Goal: Task Accomplishment & Management: Manage account settings

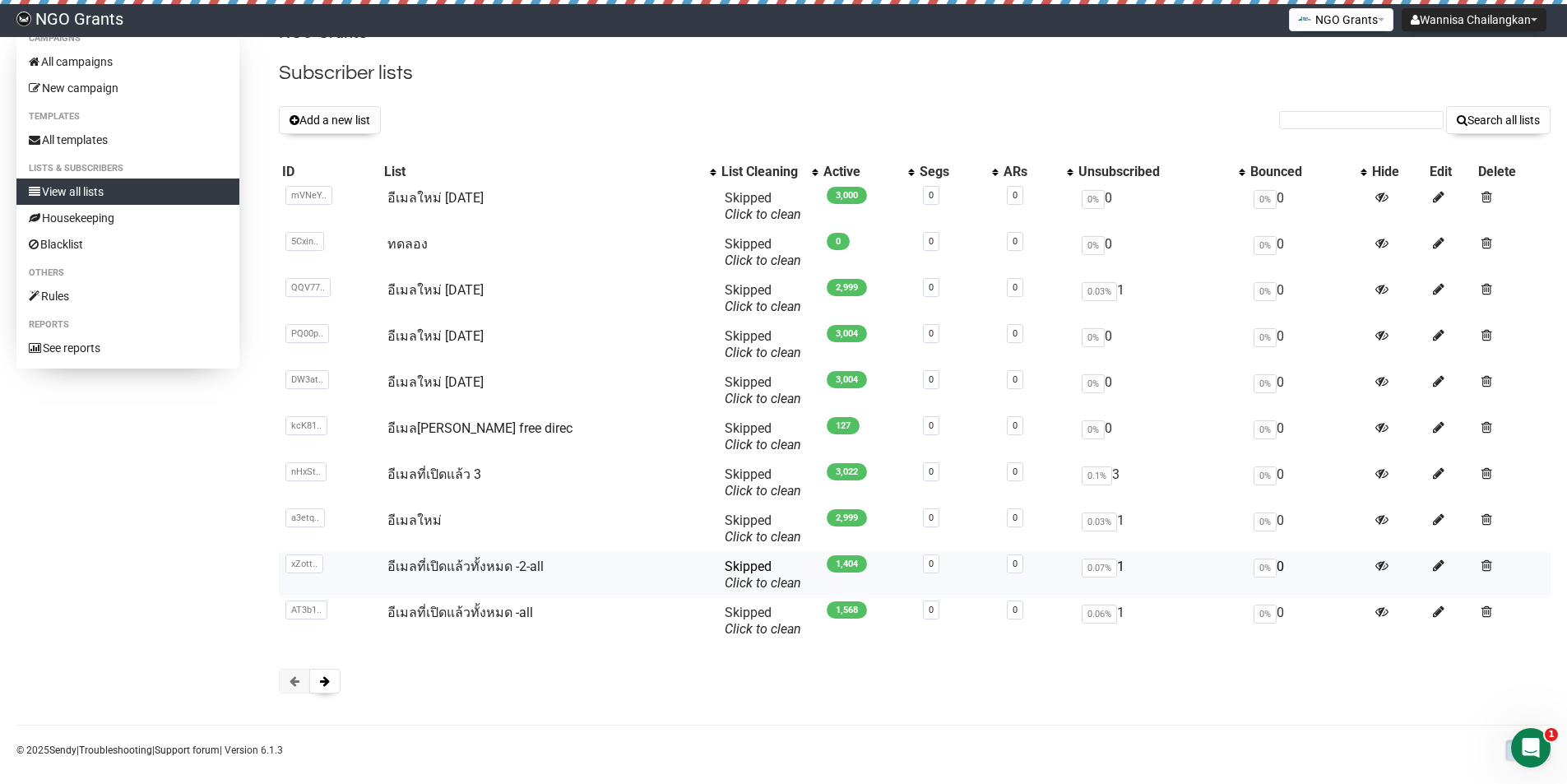
scroll to position [43, 0]
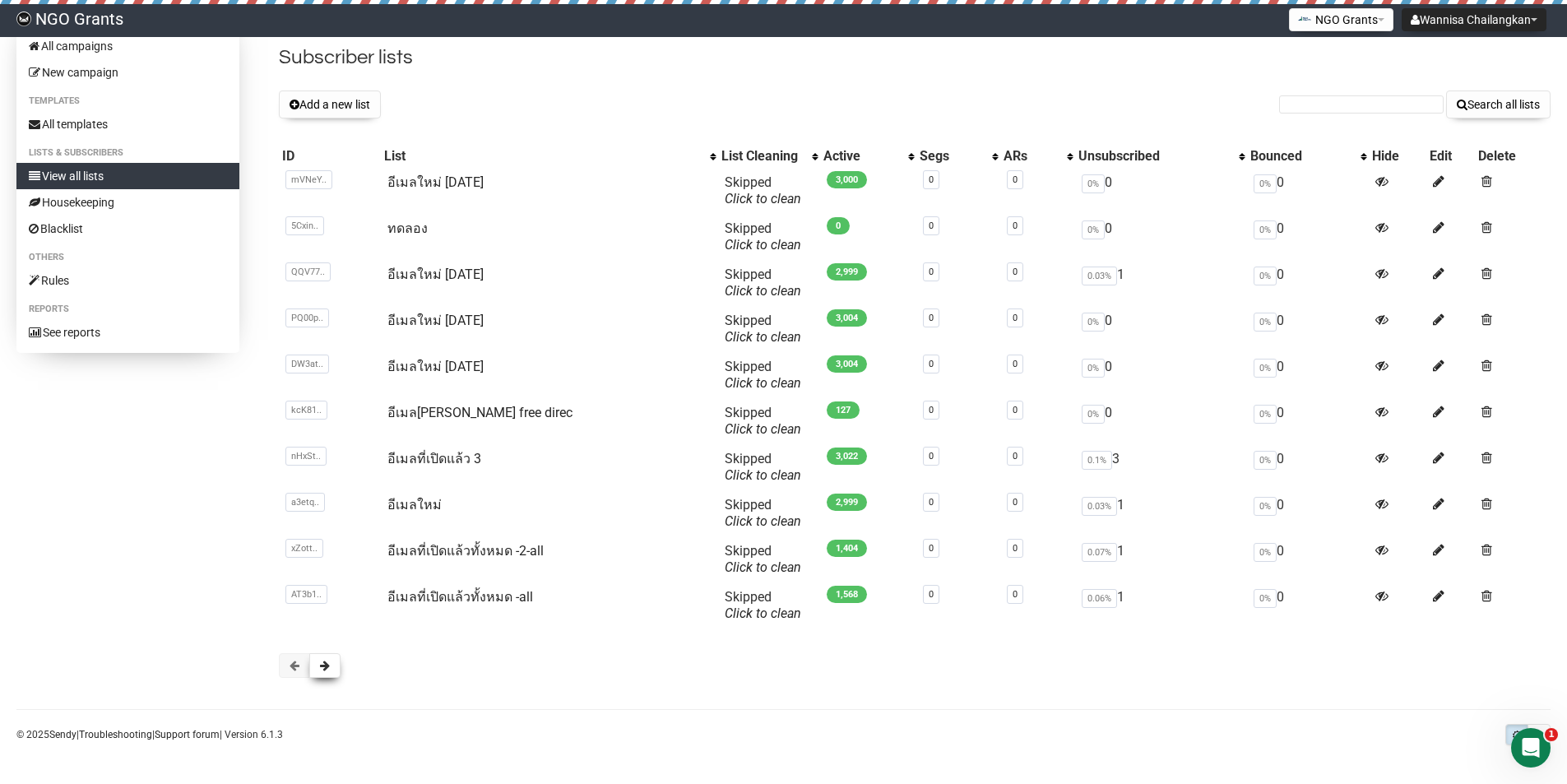
click at [328, 662] on span at bounding box center [324, 665] width 10 height 12
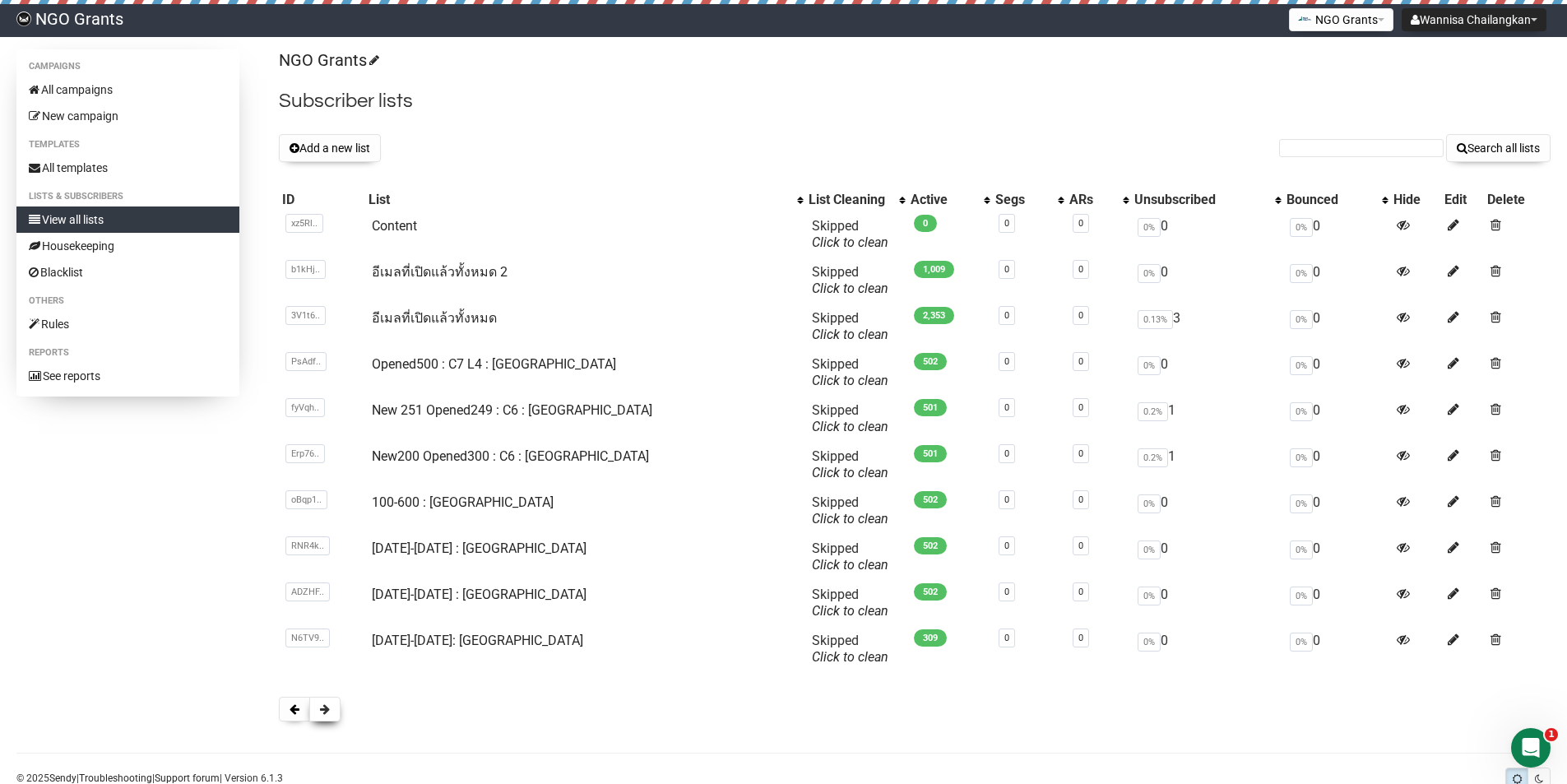
click at [322, 711] on span at bounding box center [324, 709] width 10 height 12
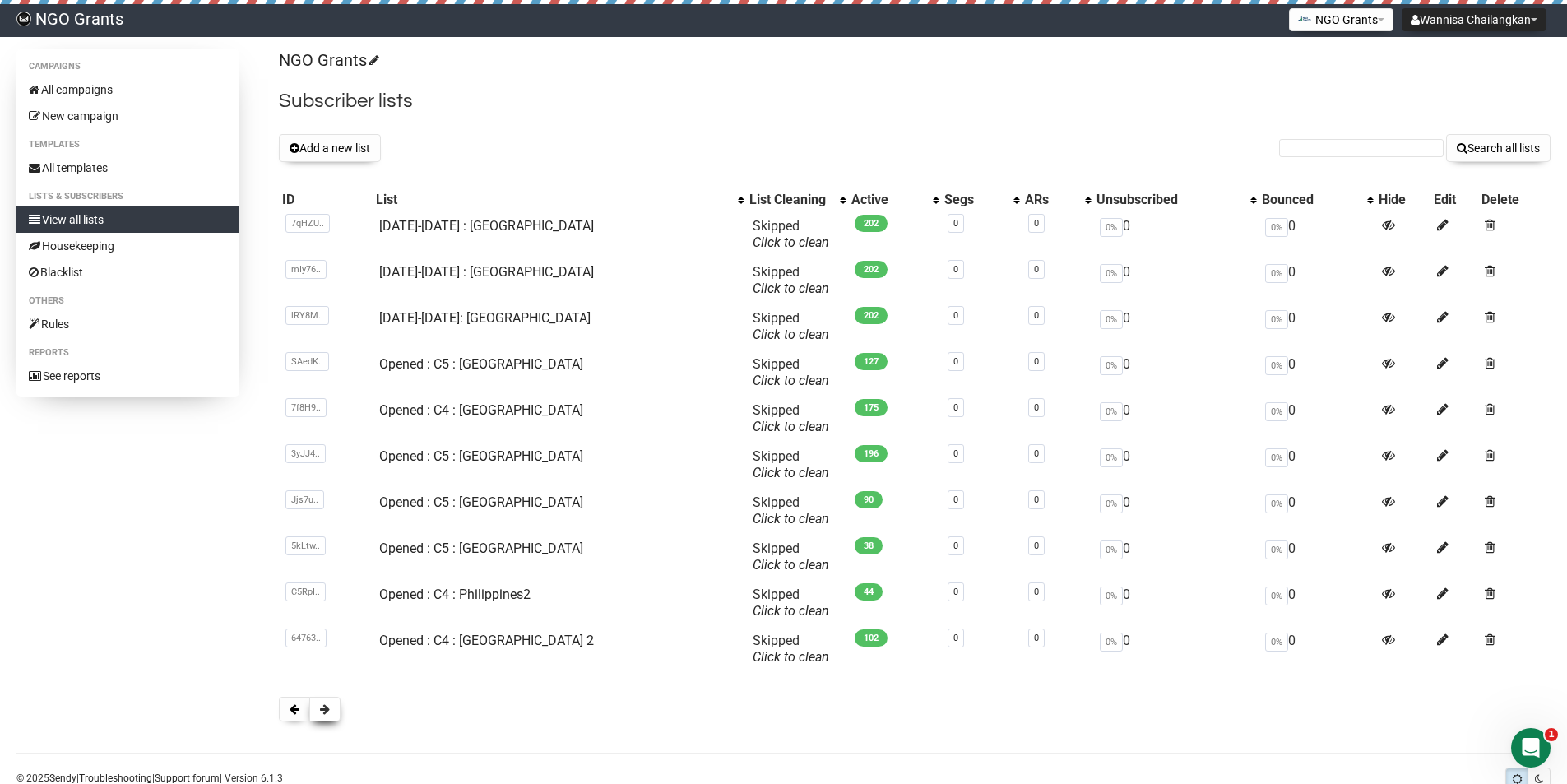
click at [324, 709] on span at bounding box center [324, 709] width 10 height 12
click at [325, 708] on span at bounding box center [324, 709] width 10 height 12
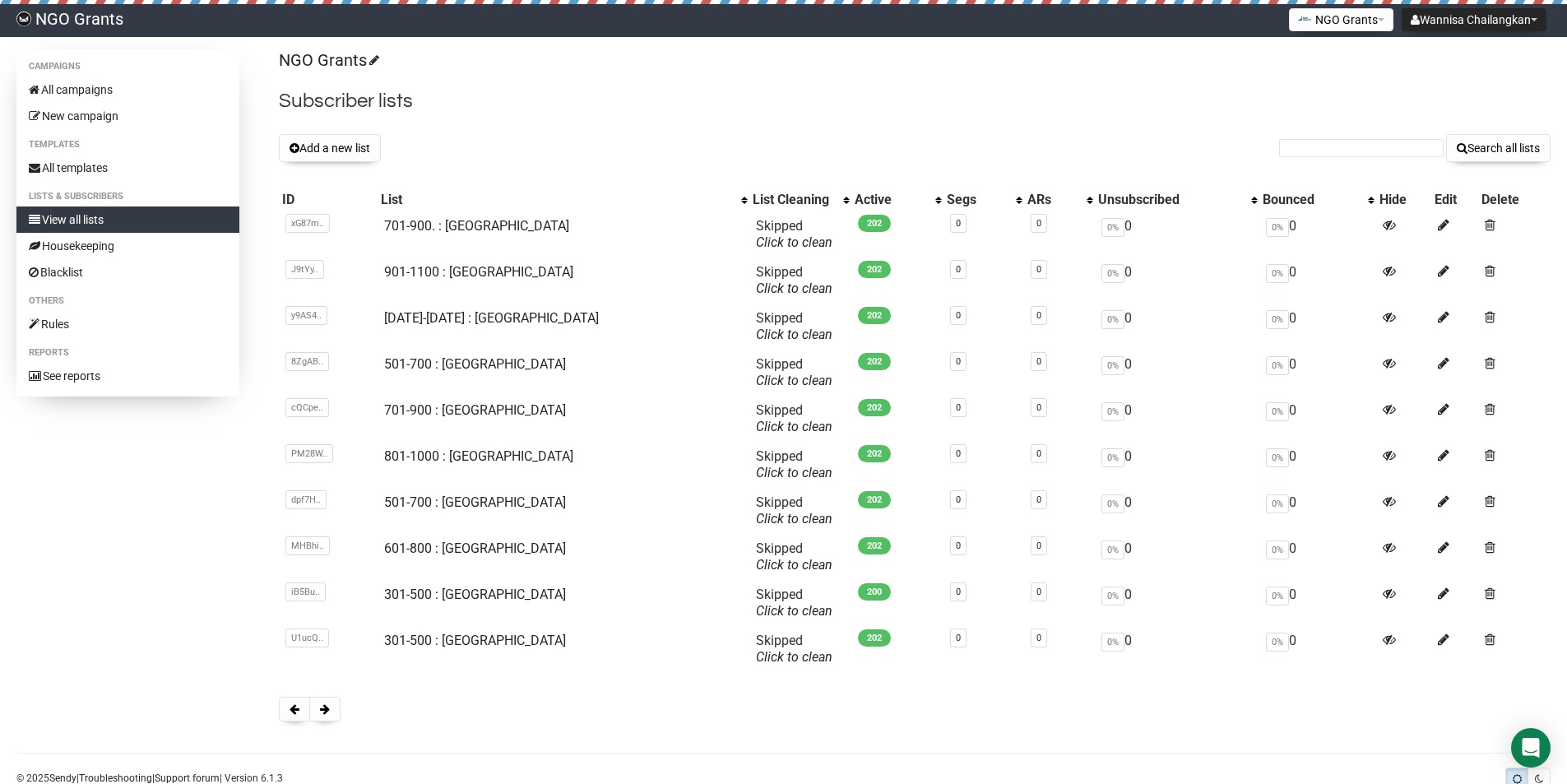
click at [325, 708] on span at bounding box center [324, 709] width 10 height 12
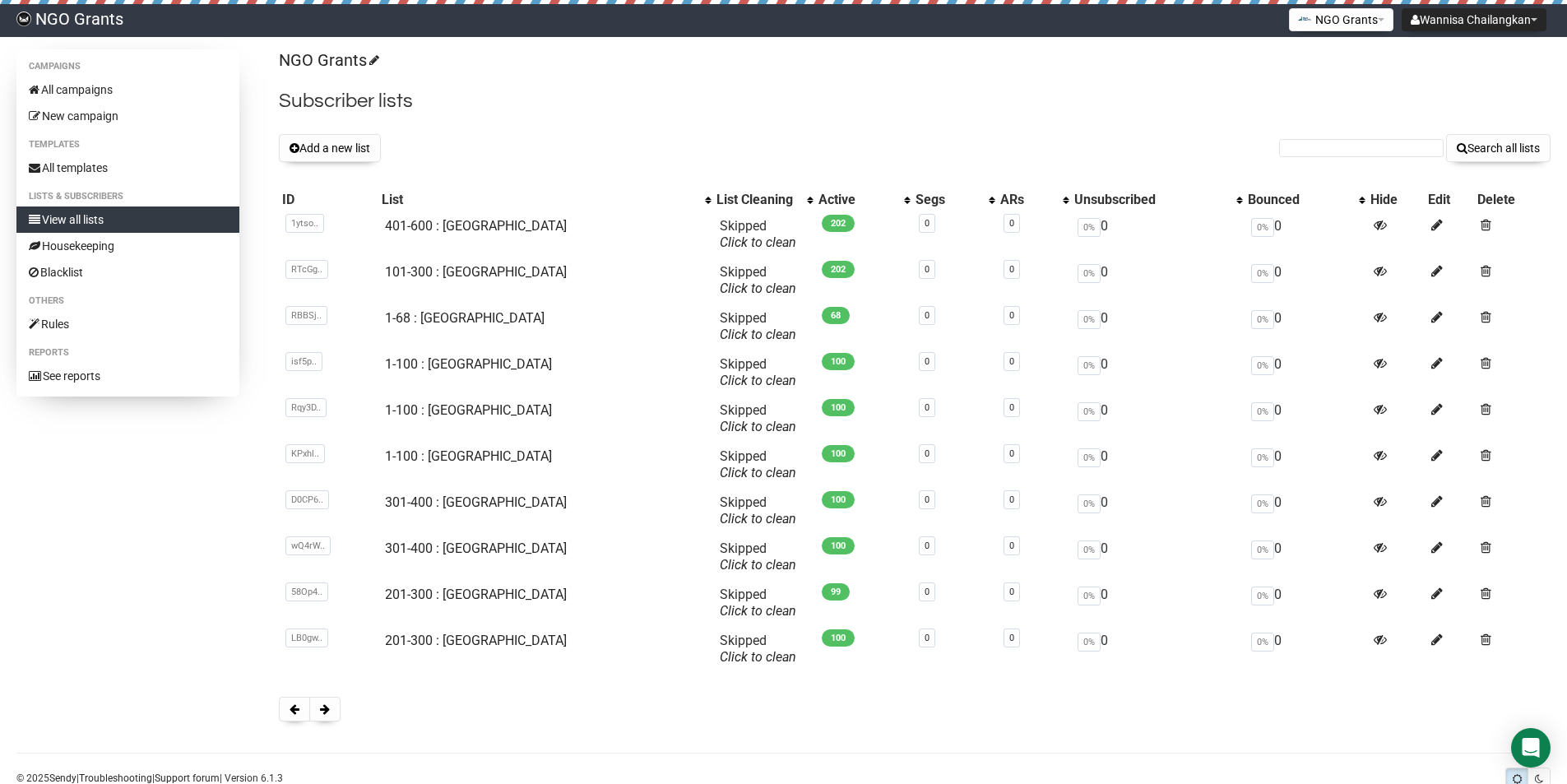
click at [327, 707] on span at bounding box center [324, 709] width 10 height 12
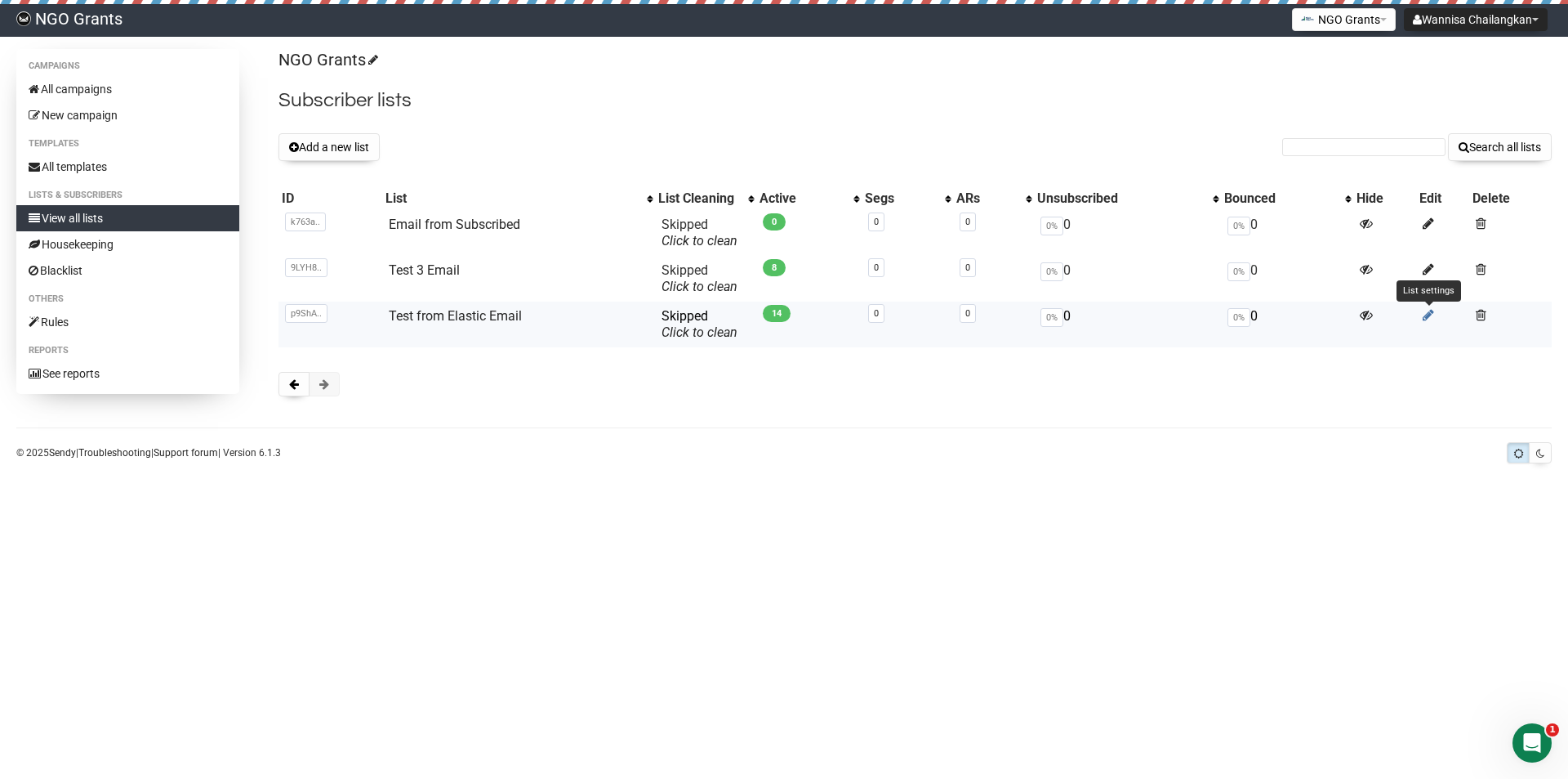
click at [1427, 319] on icon at bounding box center [1428, 314] width 12 height 13
click at [1427, 267] on icon at bounding box center [1428, 269] width 12 height 13
click at [81, 224] on link "View all lists" at bounding box center [128, 218] width 223 height 26
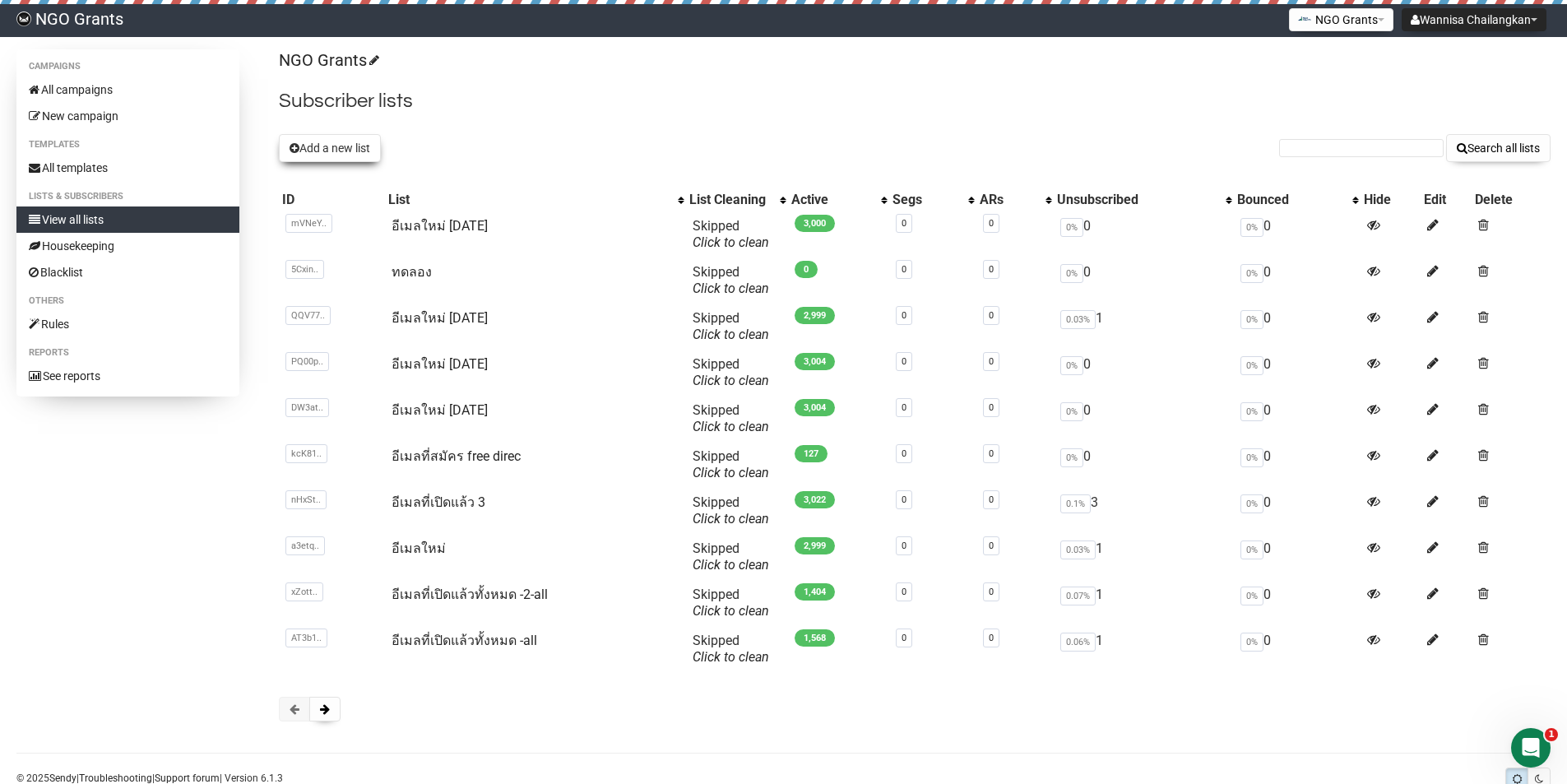
click at [354, 147] on button "Add a new list" at bounding box center [330, 148] width 102 height 28
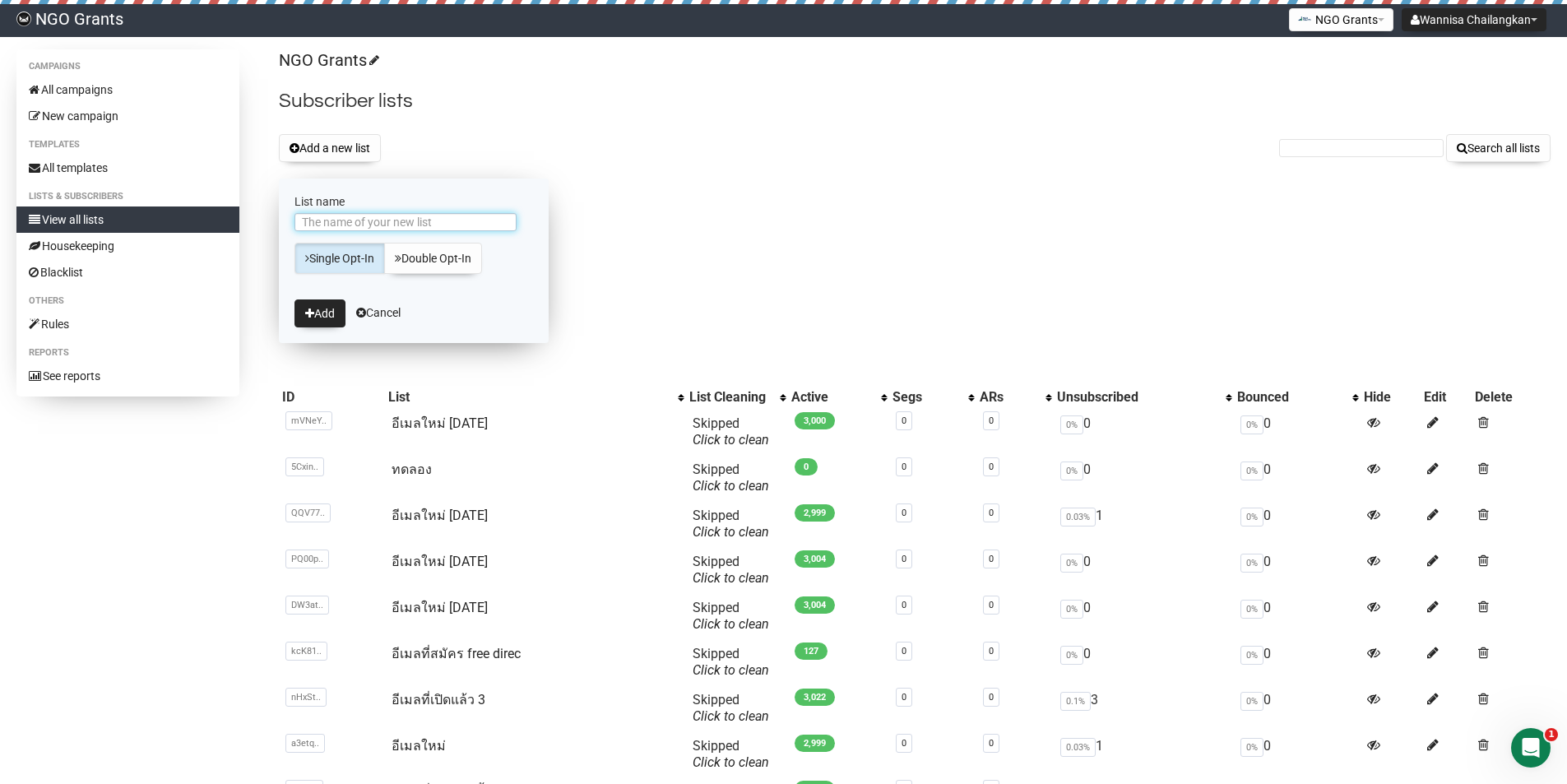
click at [404, 220] on input "List name" at bounding box center [405, 222] width 222 height 18
click at [332, 308] on button "Add" at bounding box center [320, 313] width 51 height 28
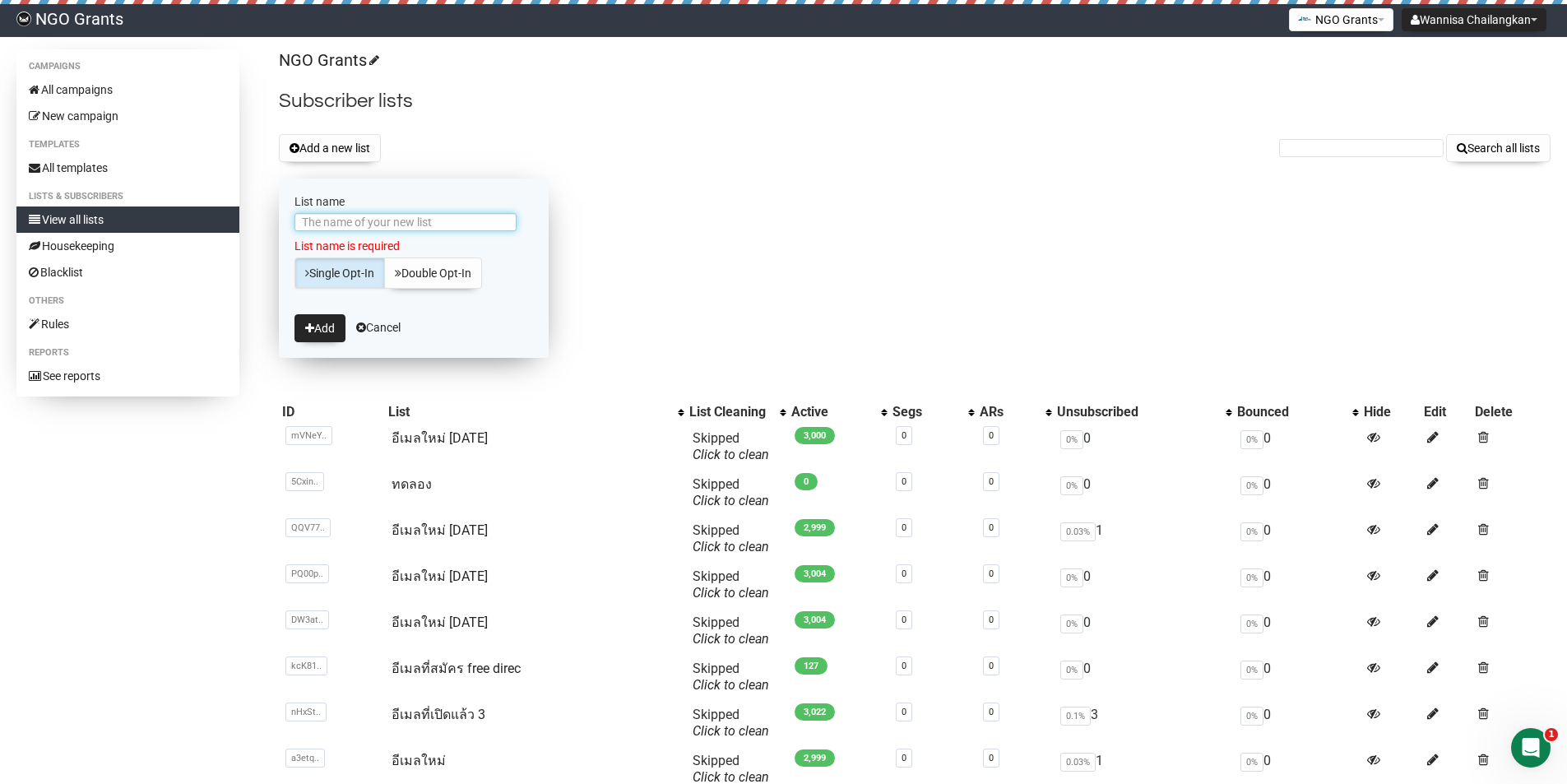
click at [364, 223] on input "List name" at bounding box center [405, 222] width 222 height 18
type input "n"
click at [426, 273] on link "Double Opt-In" at bounding box center [433, 272] width 98 height 32
click at [390, 218] on input "List name" at bounding box center [405, 222] width 222 height 18
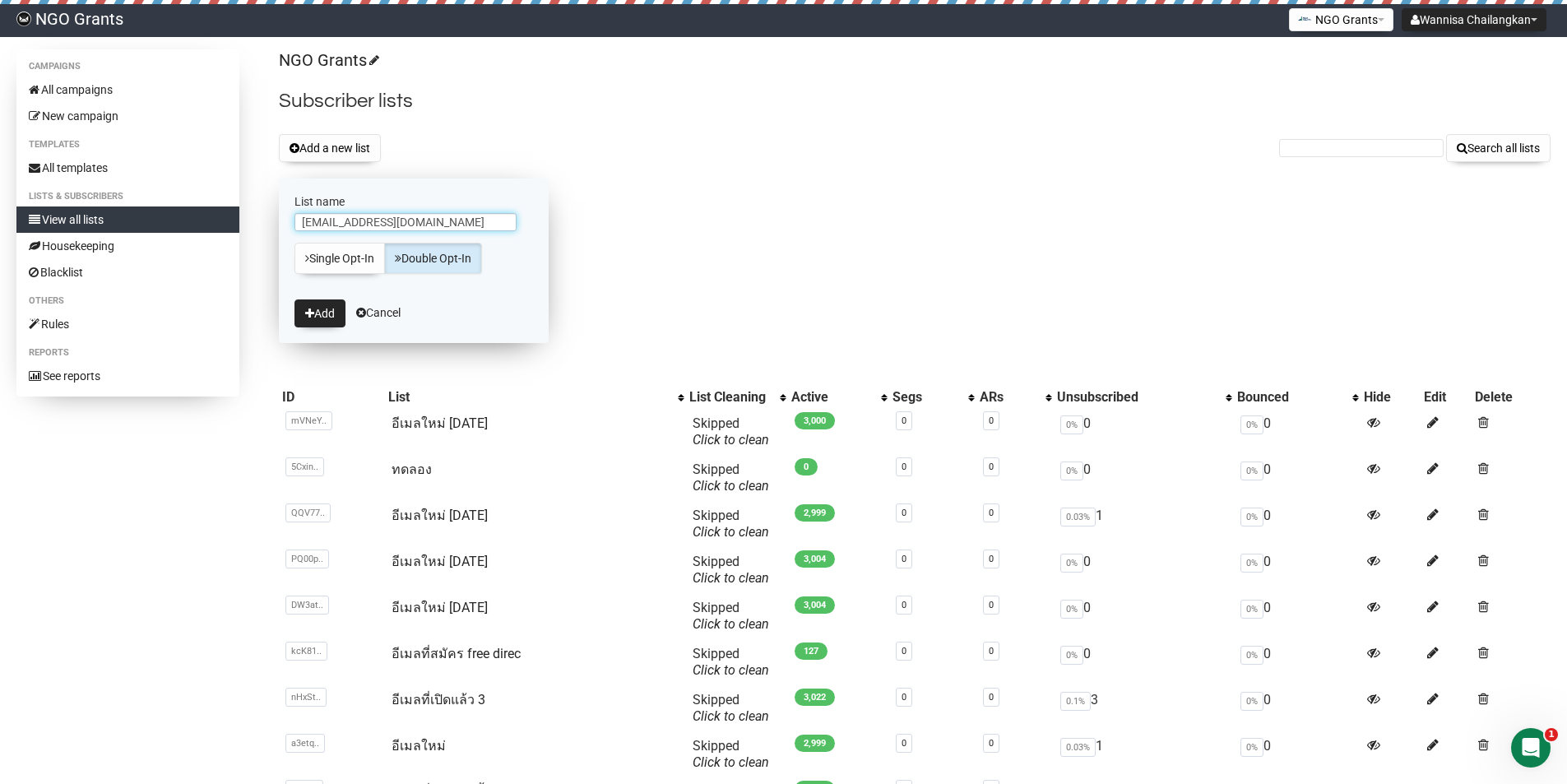
type input "tueysalintip@gmail.com"
click at [294, 300] on button "Add" at bounding box center [320, 313] width 51 height 28
click at [708, 252] on div "NGO Grants Subscriber lists Add a new list Search all lists List name tueysalin…" at bounding box center [915, 492] width 1272 height 885
click at [362, 263] on link "Single Opt-In" at bounding box center [340, 258] width 91 height 32
click at [329, 303] on button "Add" at bounding box center [320, 313] width 51 height 28
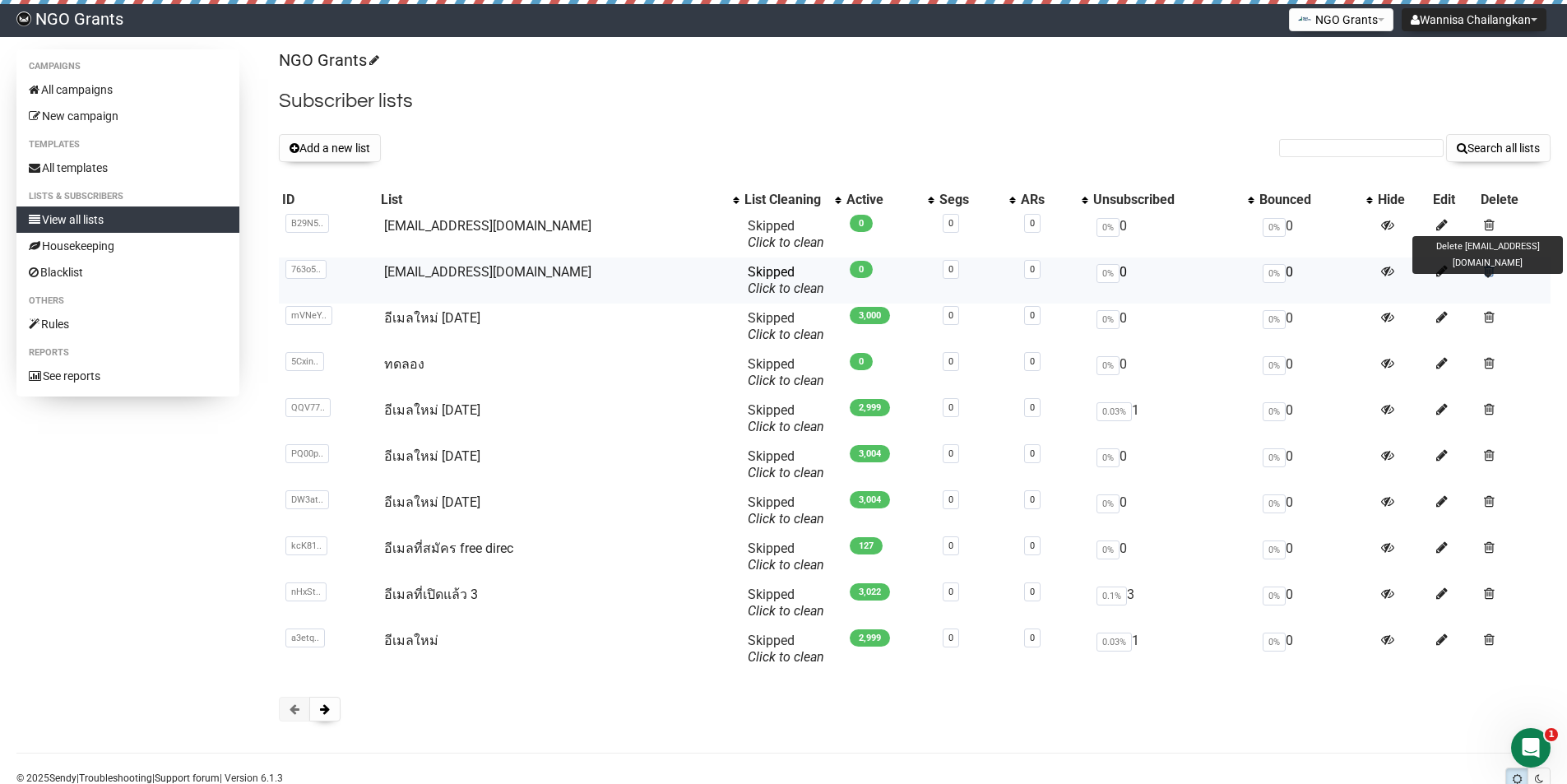
click at [1485, 272] on span at bounding box center [1490, 271] width 11 height 14
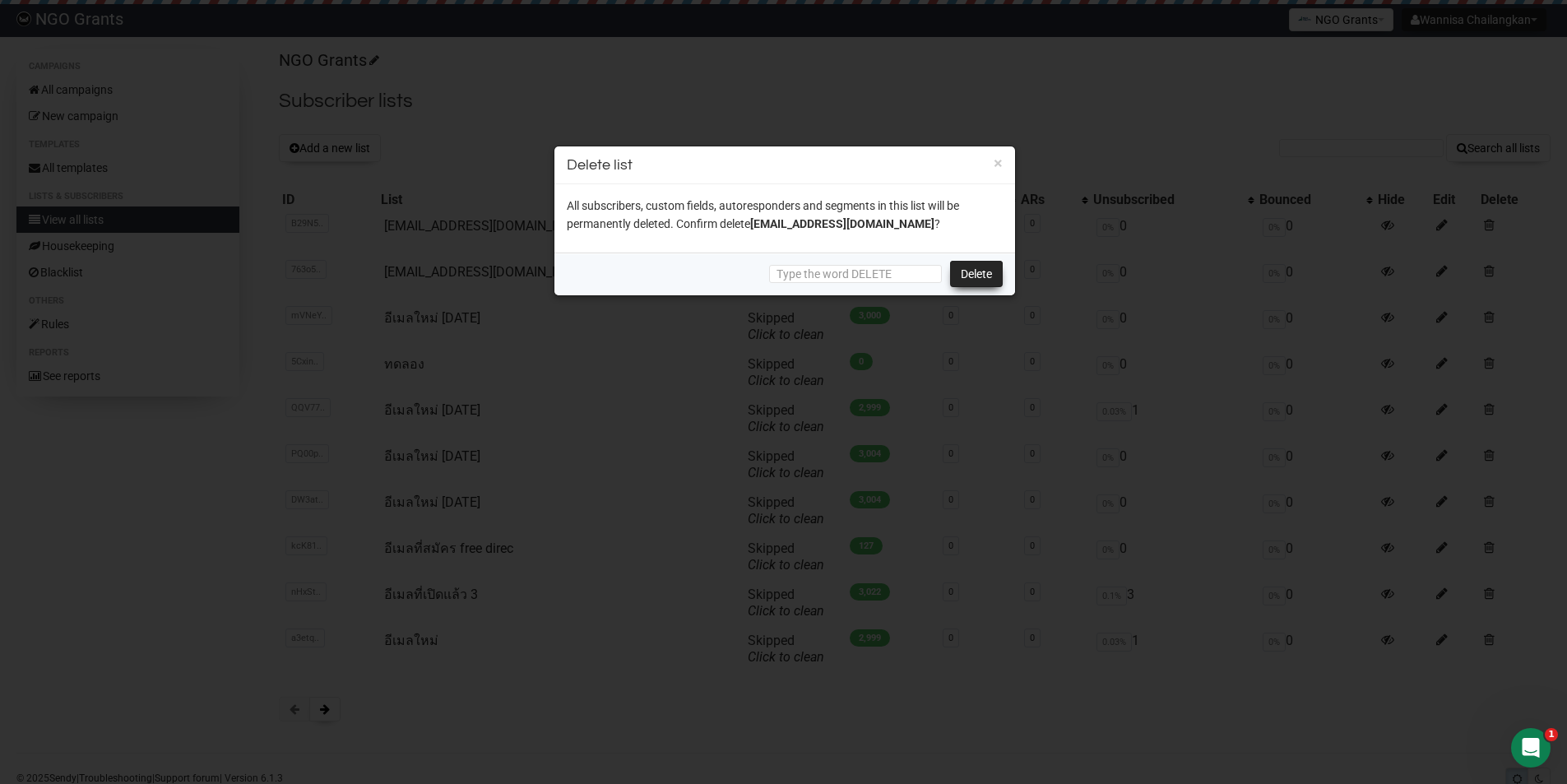
click at [993, 274] on link "Delete" at bounding box center [976, 273] width 53 height 26
click at [822, 273] on input "text" at bounding box center [855, 273] width 173 height 18
type input "DELETE"
click at [987, 264] on link "Delete" at bounding box center [976, 273] width 53 height 26
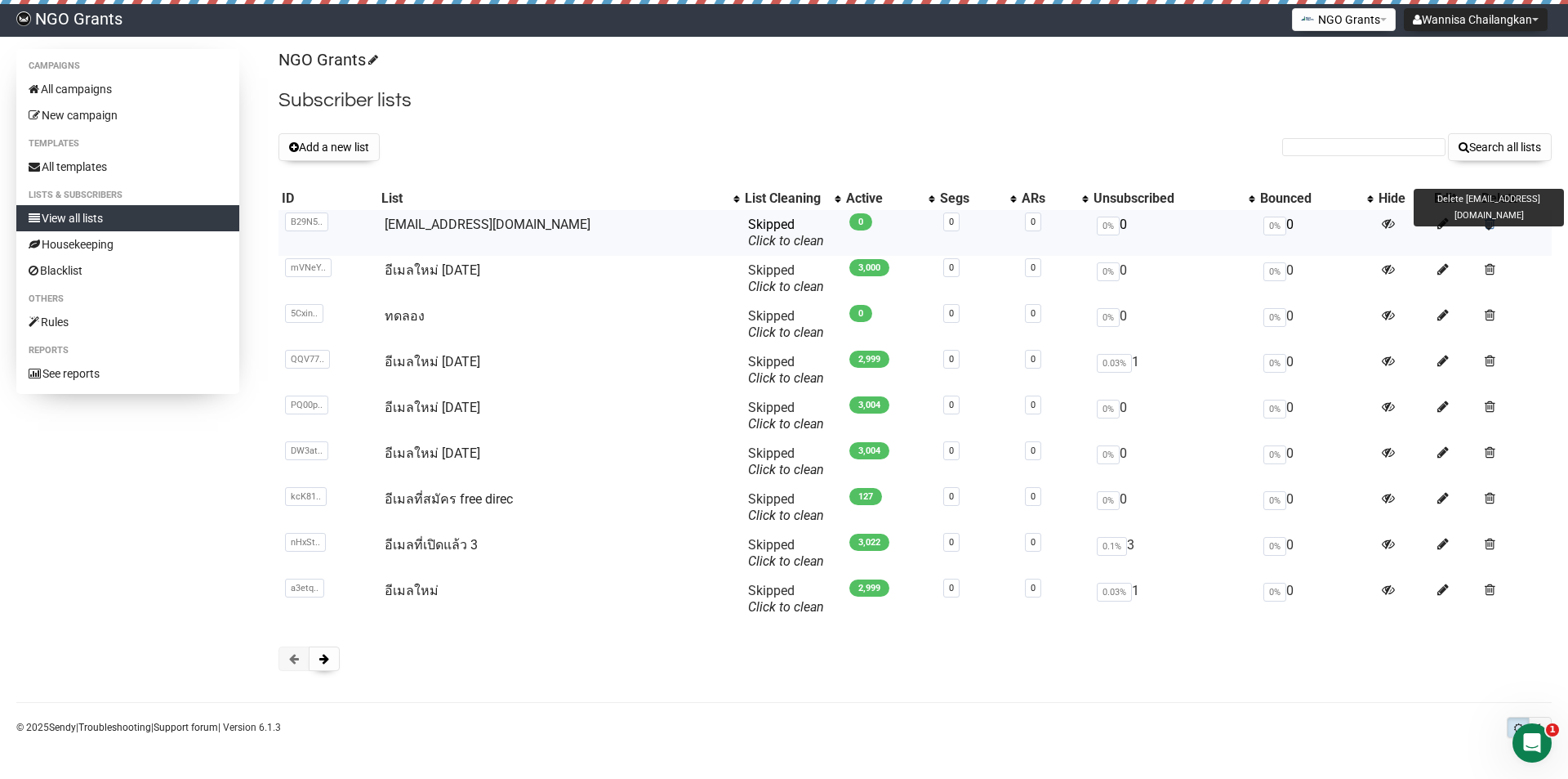
click at [1484, 227] on span at bounding box center [1490, 223] width 11 height 13
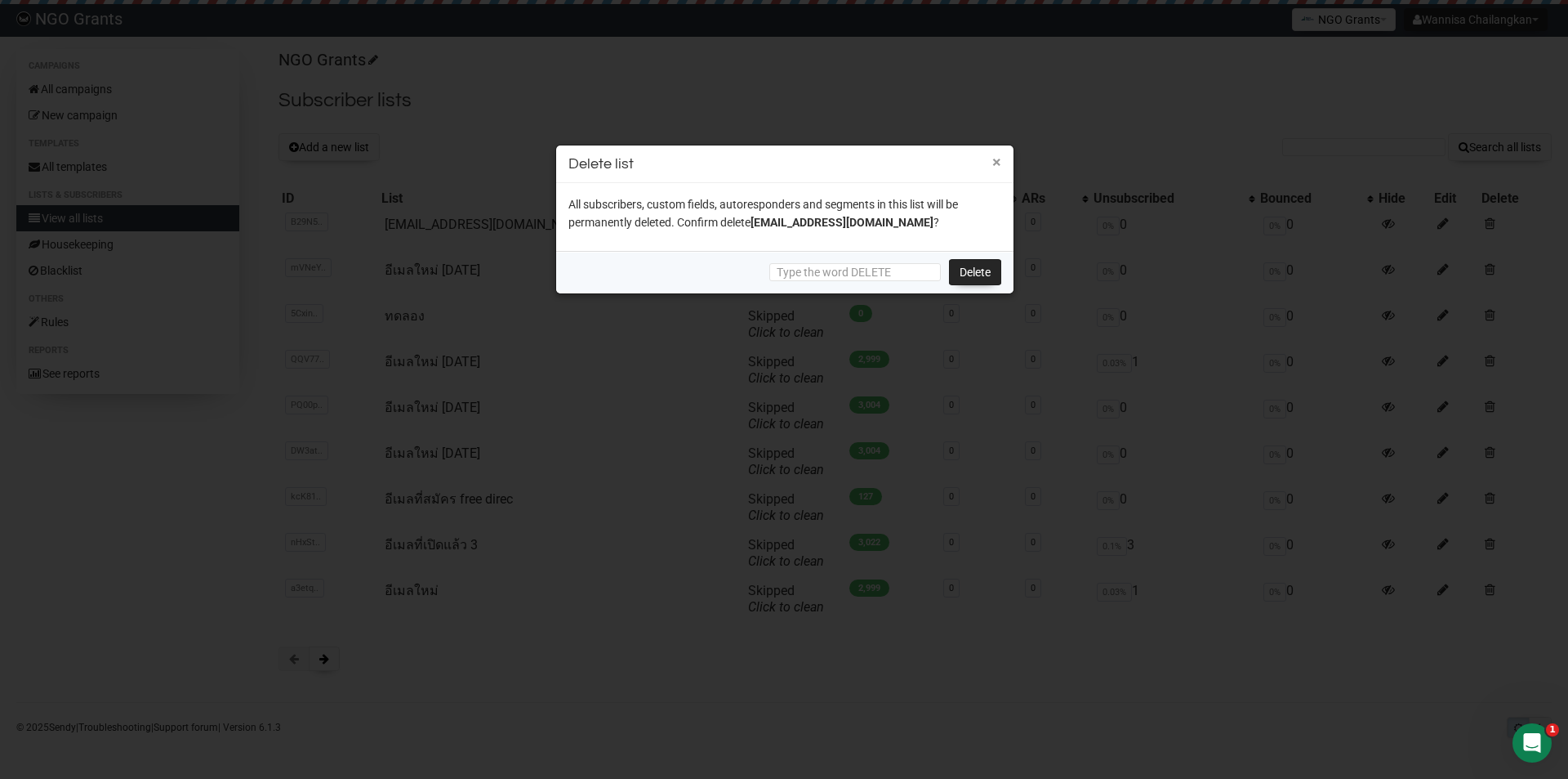
click at [993, 163] on button "×" at bounding box center [997, 162] width 9 height 14
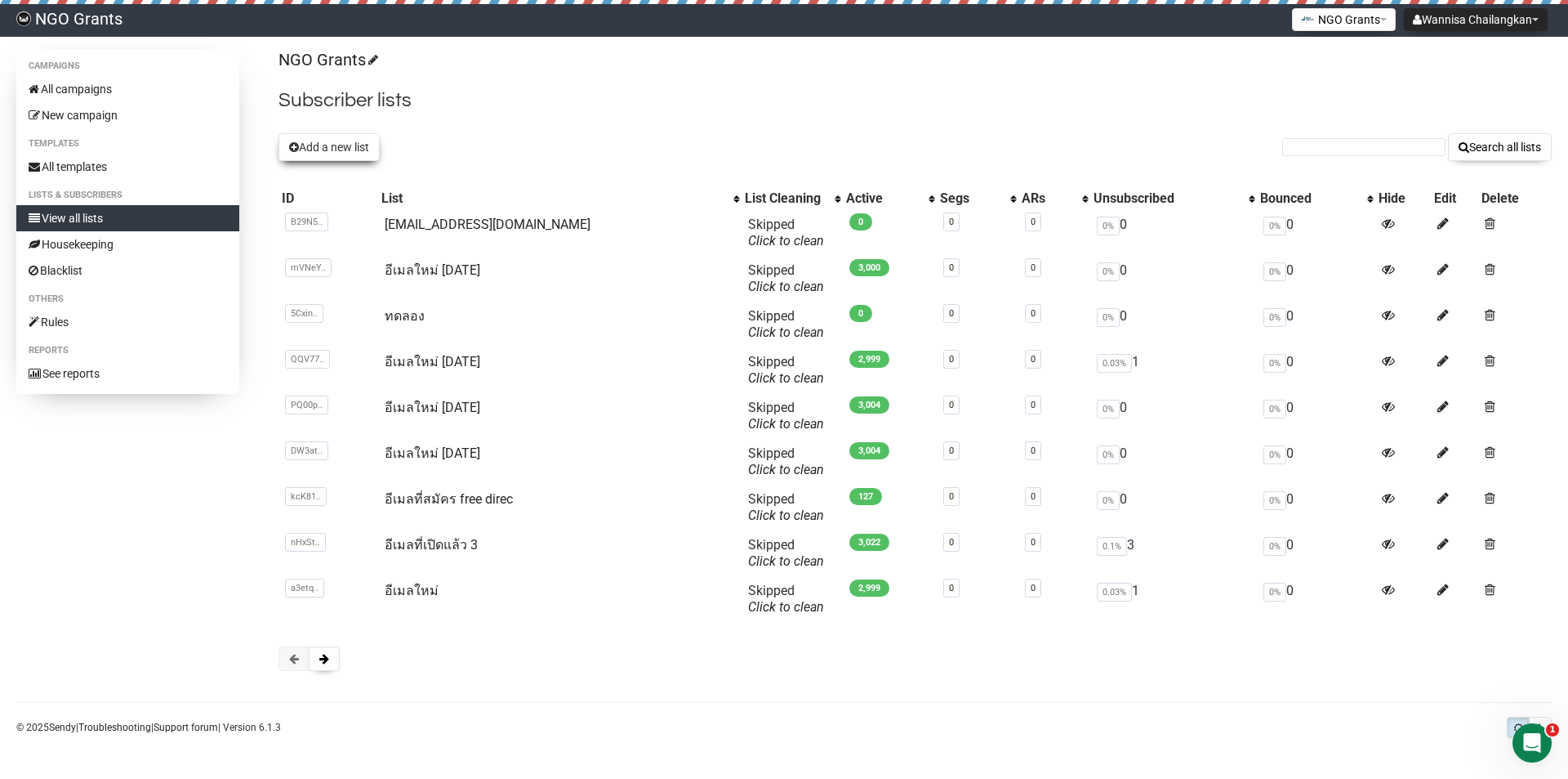
click at [343, 153] on button "Add a new list" at bounding box center [329, 147] width 102 height 28
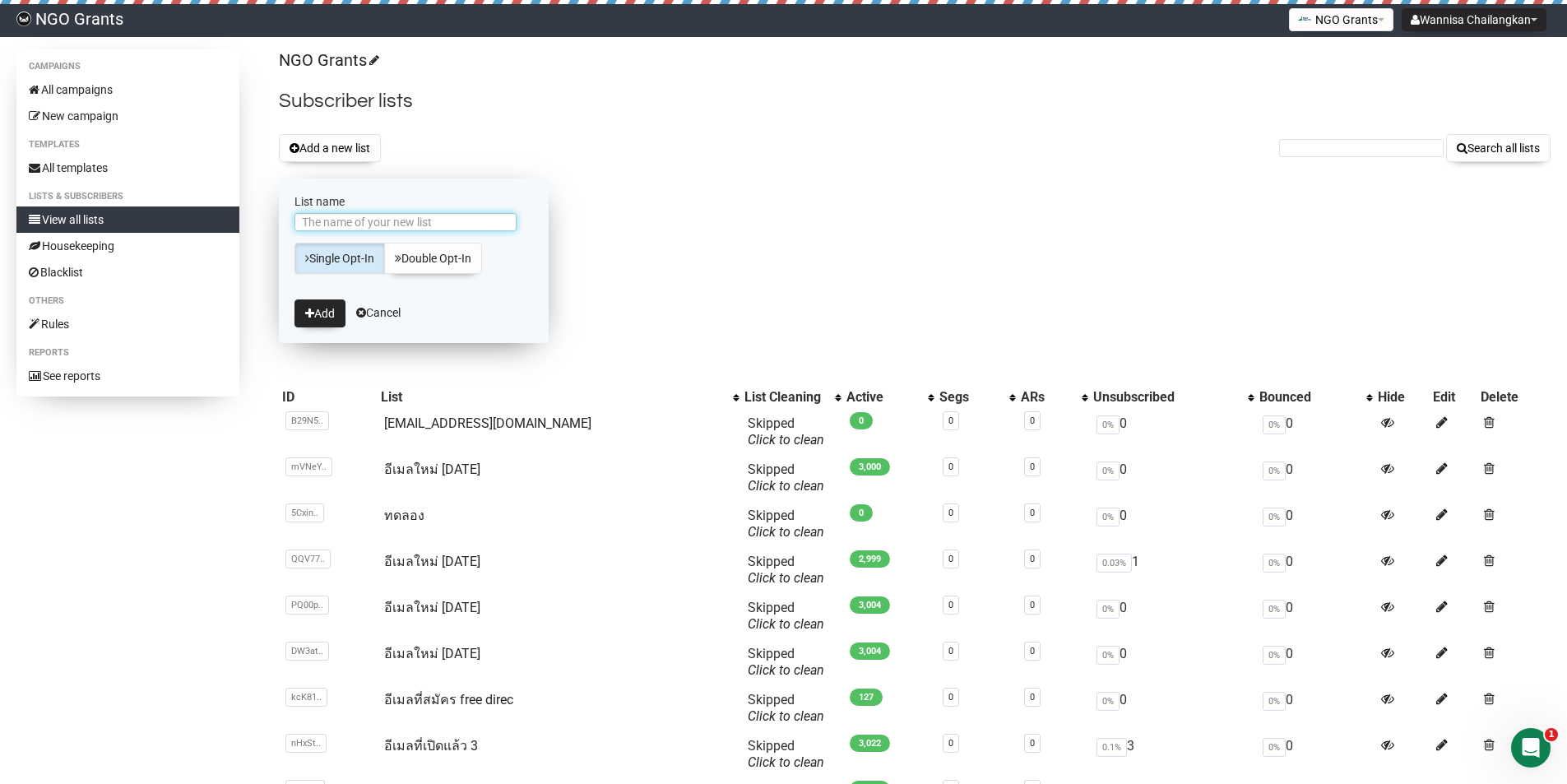
click at [374, 224] on input "List name" at bounding box center [405, 222] width 222 height 18
type input "[EMAIL_ADDRESS][DOMAIN_NAME]"
click at [322, 313] on button "Add" at bounding box center [320, 313] width 51 height 28
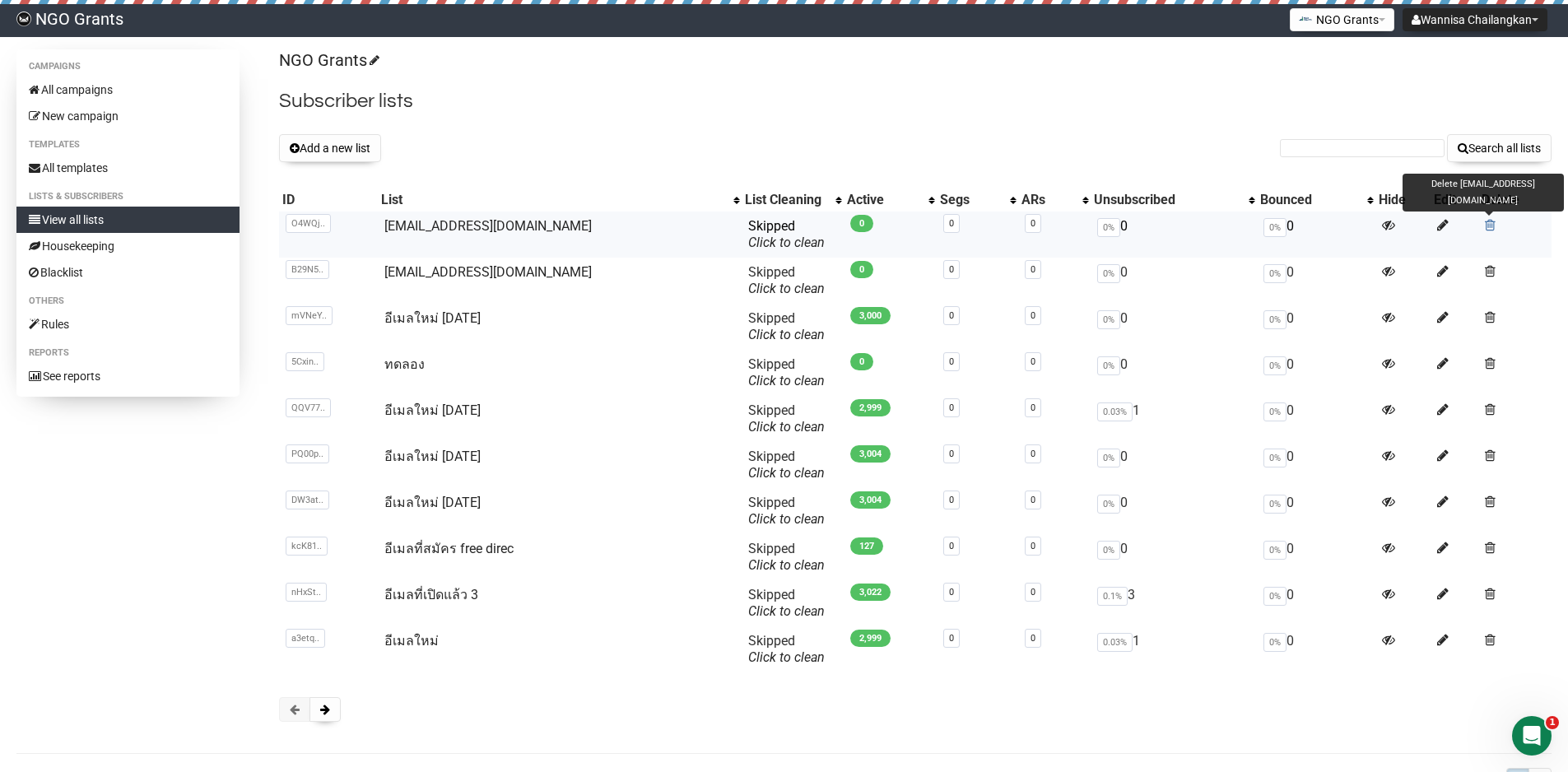
click at [1490, 227] on span at bounding box center [1491, 225] width 11 height 14
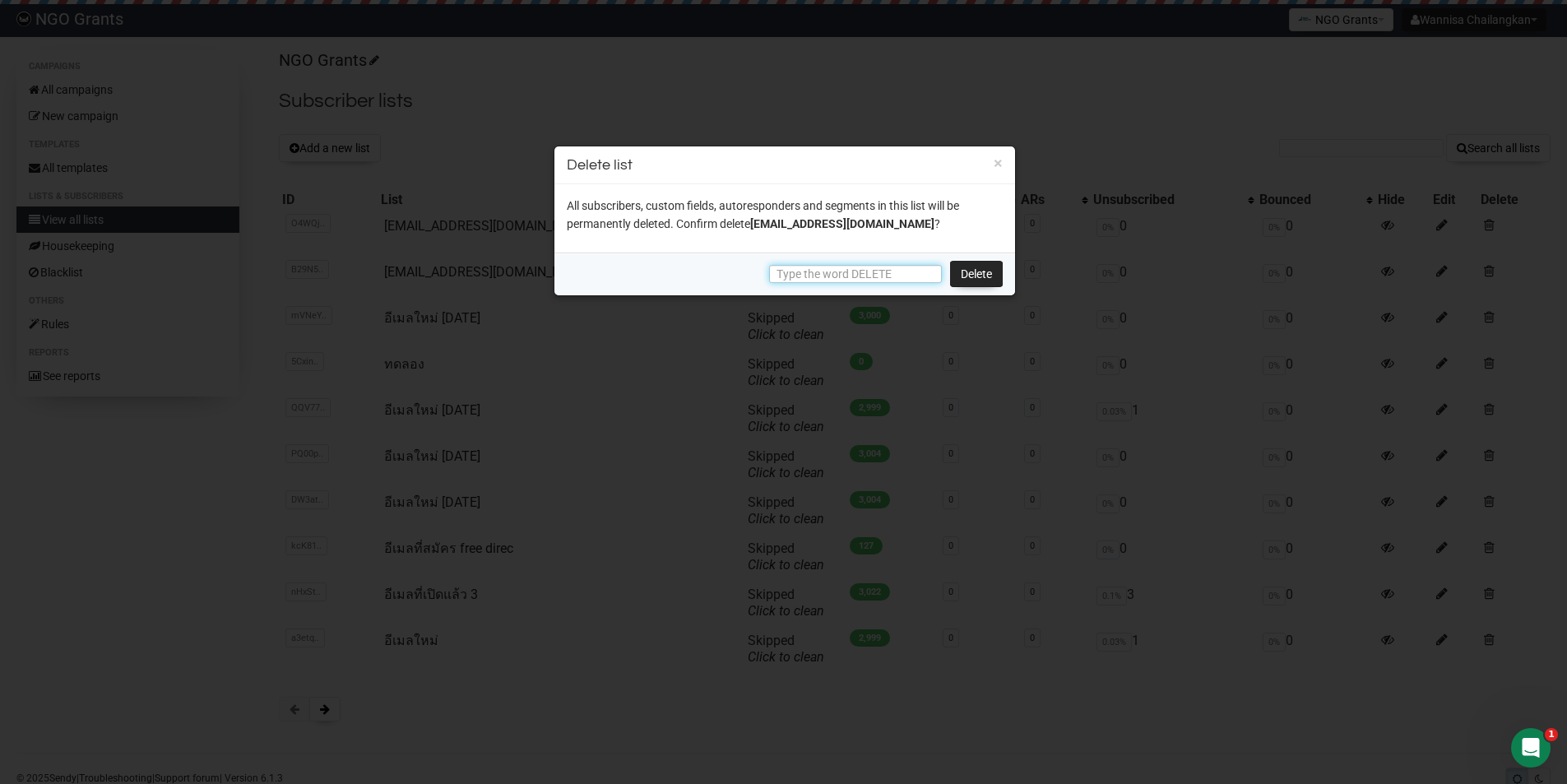
click at [812, 273] on input "text" at bounding box center [855, 273] width 173 height 18
type input "E"
type input "DELETE"
click at [991, 272] on link "Delete" at bounding box center [976, 273] width 53 height 26
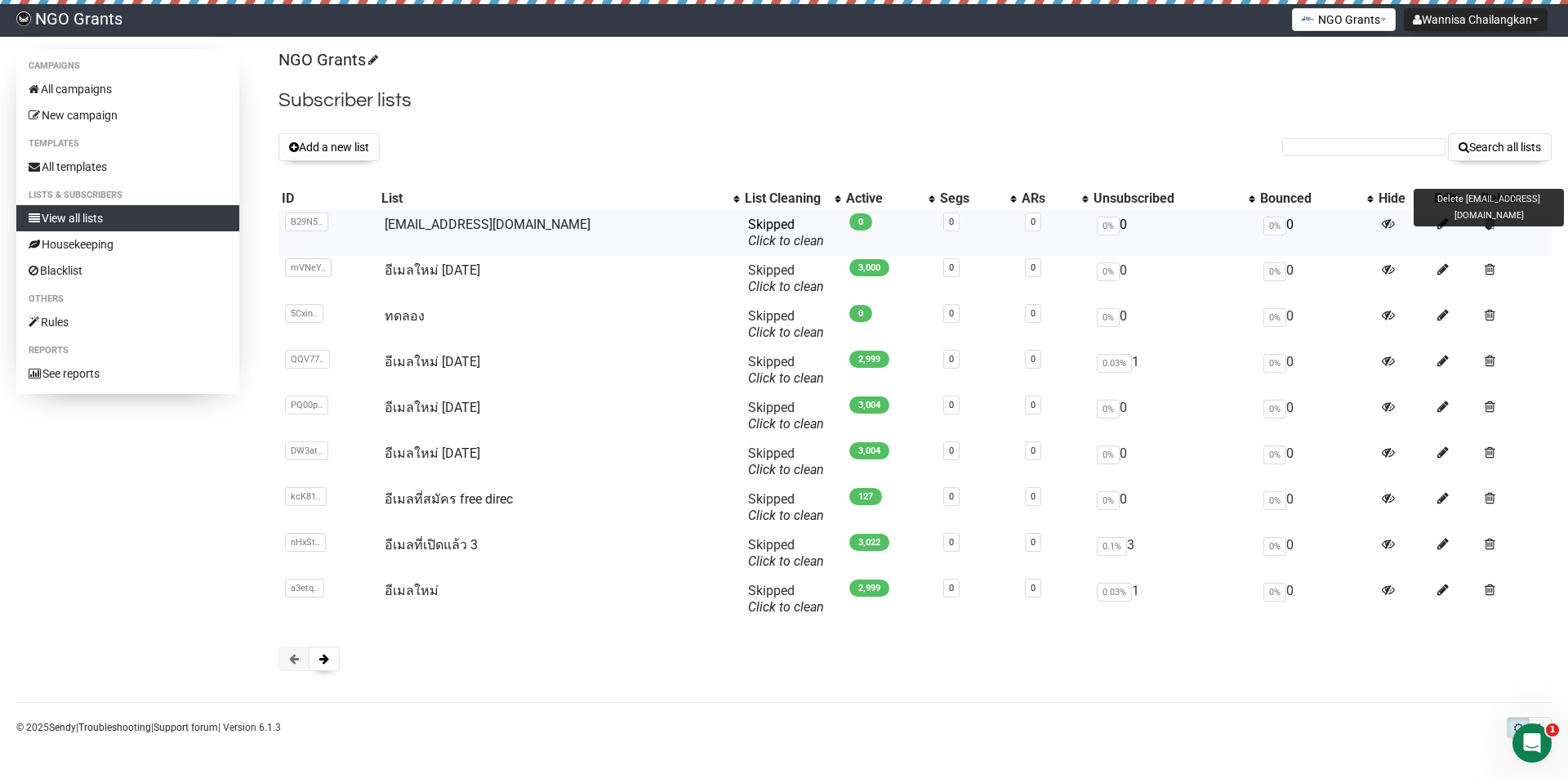
click at [1486, 221] on span at bounding box center [1490, 223] width 11 height 13
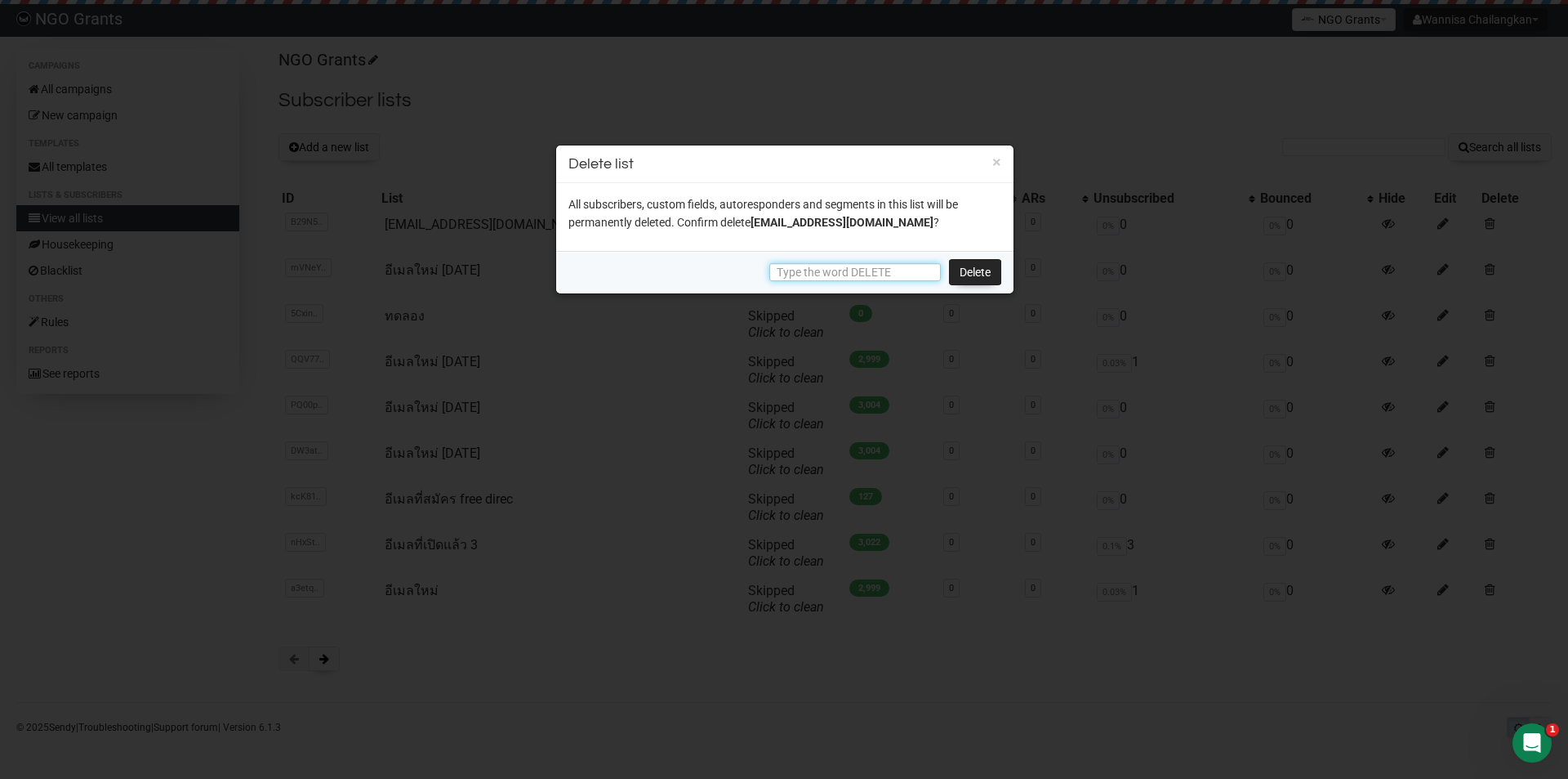
click at [854, 272] on input "text" at bounding box center [855, 272] width 172 height 18
type input "DELETE"
click at [998, 267] on link "Delete" at bounding box center [976, 272] width 52 height 26
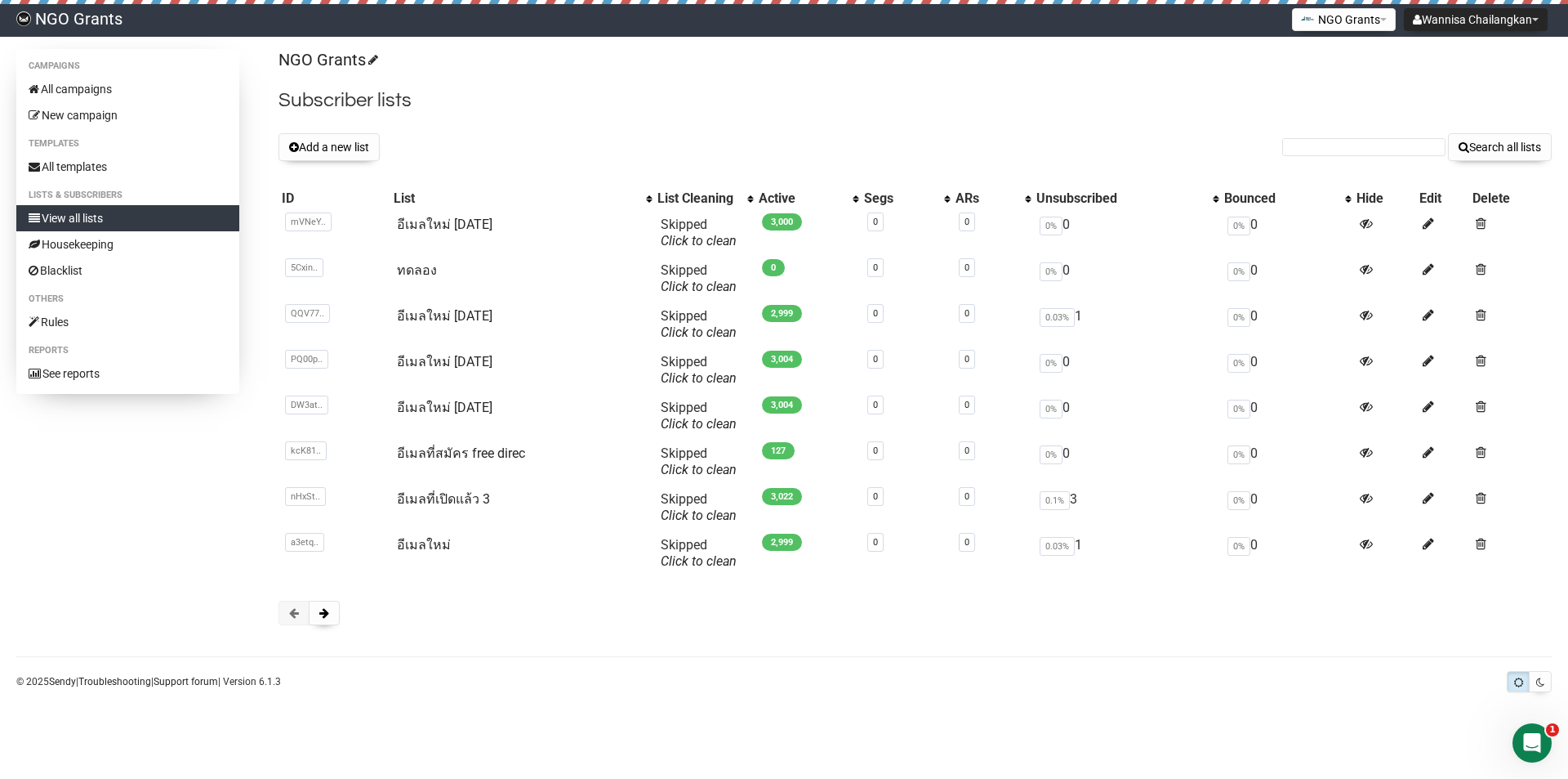
click at [524, 721] on body "NGO Grants Wannisa Chailangkan Settings Logout NGO Grants Avoda Foundation NGO …" at bounding box center [784, 390] width 1568 height 779
click at [1082, 85] on h2 "Subscriber lists" at bounding box center [915, 100] width 1273 height 30
drag, startPoint x: 584, startPoint y: 119, endPoint x: 550, endPoint y: 118, distance: 34.0
click at [579, 118] on div "NGO Grants Subscriber lists Add a new list Search all lists List name Single Op…" at bounding box center [915, 345] width 1273 height 593
click at [343, 139] on button "Add a new list" at bounding box center [329, 147] width 102 height 28
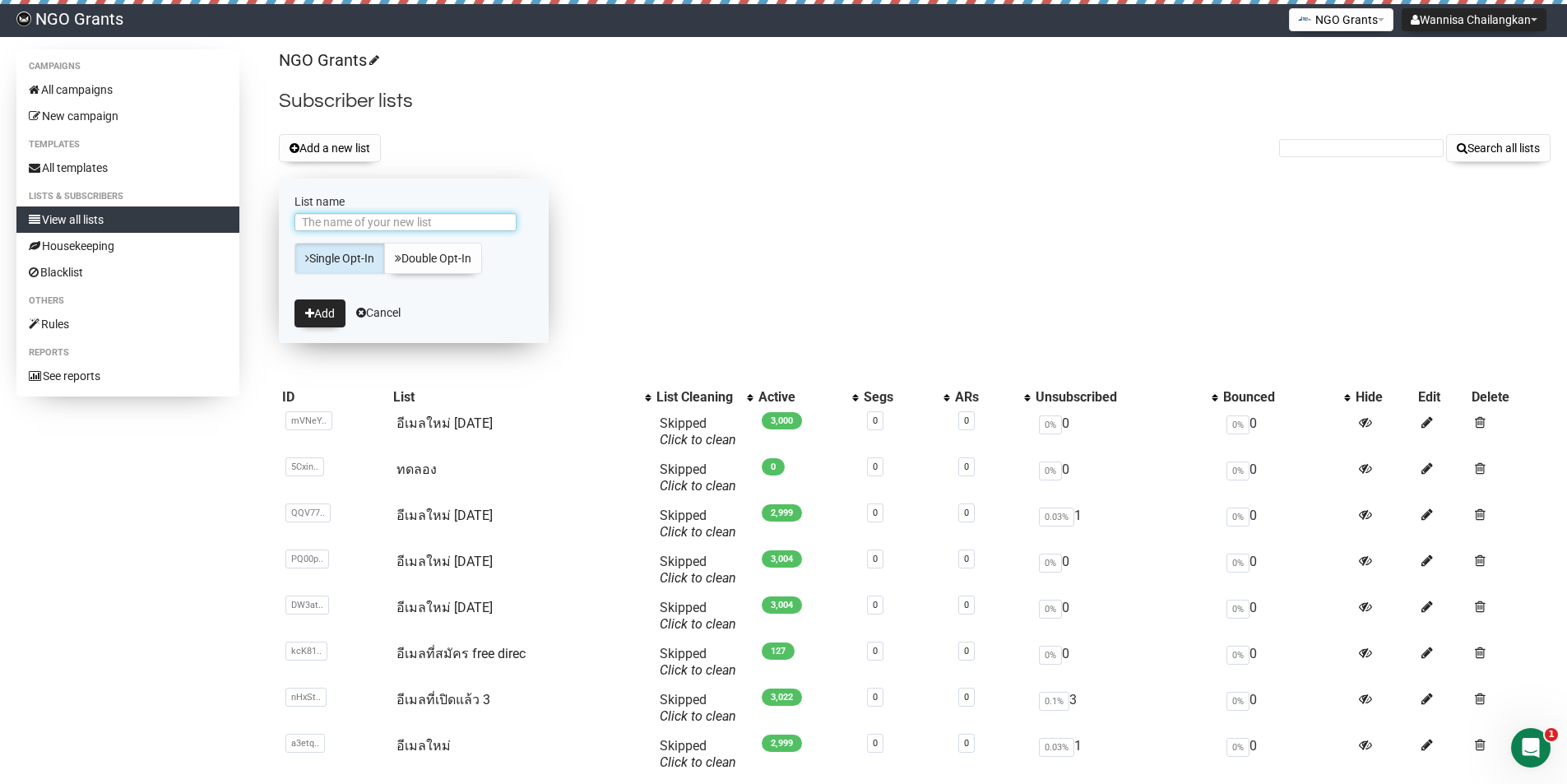
click at [341, 213] on input "List name" at bounding box center [405, 222] width 222 height 18
click at [321, 310] on button "Add" at bounding box center [320, 313] width 51 height 28
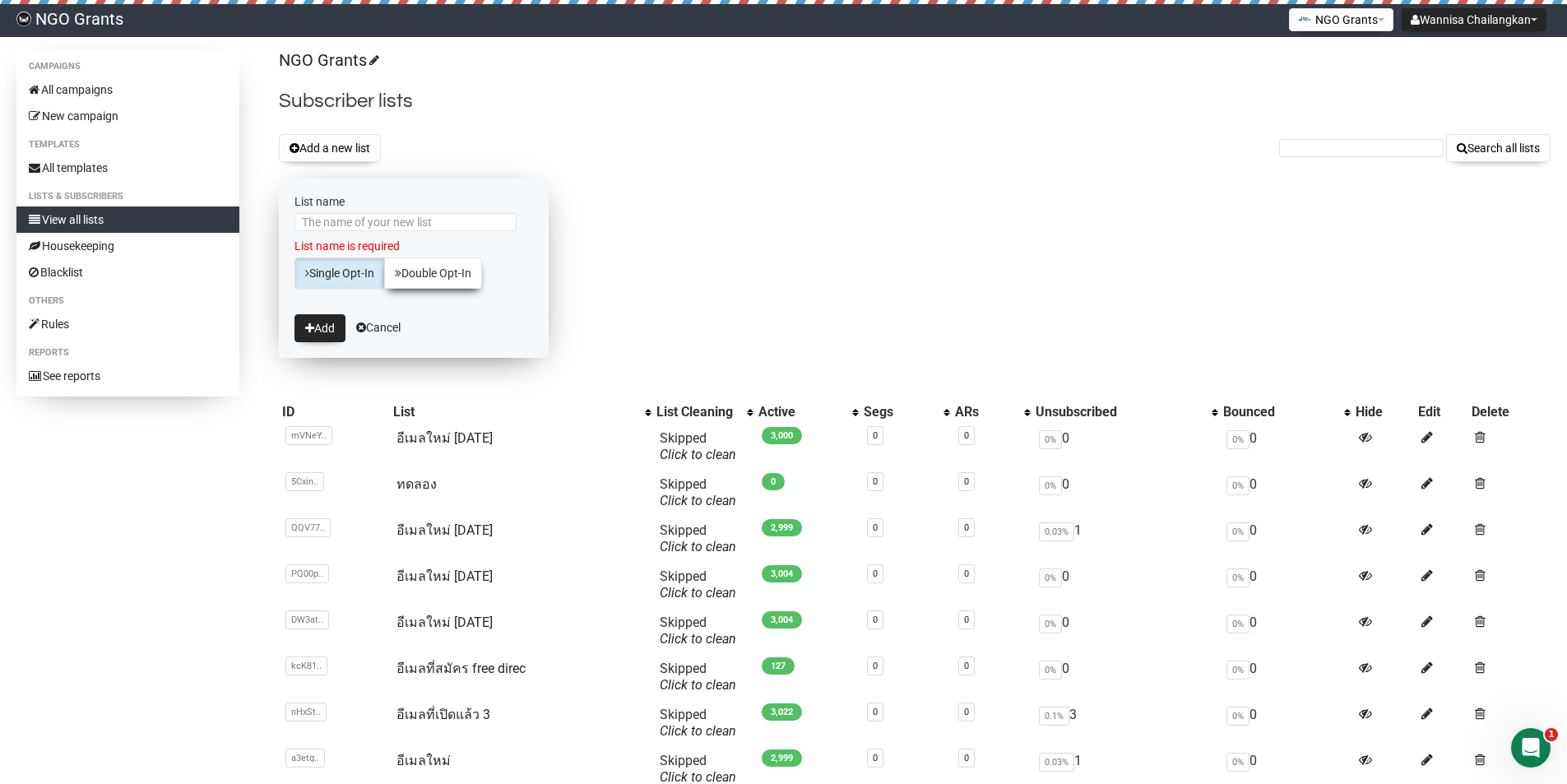
click at [443, 272] on link "Double Opt-In" at bounding box center [433, 272] width 98 height 32
click at [328, 330] on button "Add" at bounding box center [320, 328] width 51 height 28
click at [328, 329] on button "Add" at bounding box center [320, 328] width 51 height 28
click at [326, 281] on link "Single Opt-In" at bounding box center [340, 272] width 91 height 32
click at [334, 143] on button "Add a new list" at bounding box center [330, 148] width 102 height 28
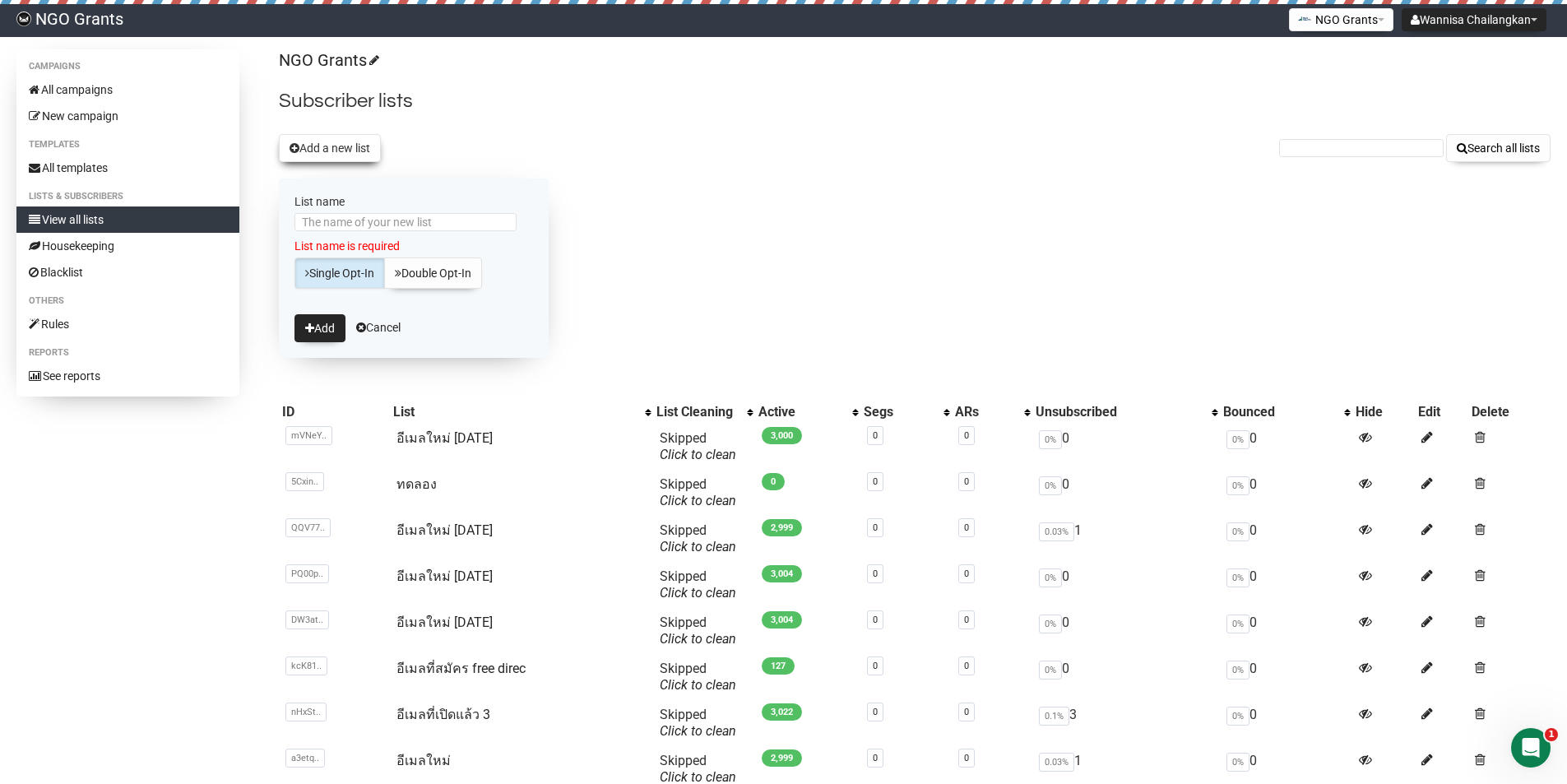
drag, startPoint x: 334, startPoint y: 143, endPoint x: 442, endPoint y: 144, distance: 108.0
click at [337, 143] on button "Add a new list" at bounding box center [330, 148] width 102 height 28
click at [480, 144] on div "Add a new list Search all lists" at bounding box center [915, 148] width 1272 height 28
drag, startPoint x: 344, startPoint y: 324, endPoint x: 359, endPoint y: 322, distance: 15.1
click at [359, 322] on form "List name List name is required Single Opt-In Double Opt-In Add Cancel" at bounding box center [414, 268] width 270 height 179
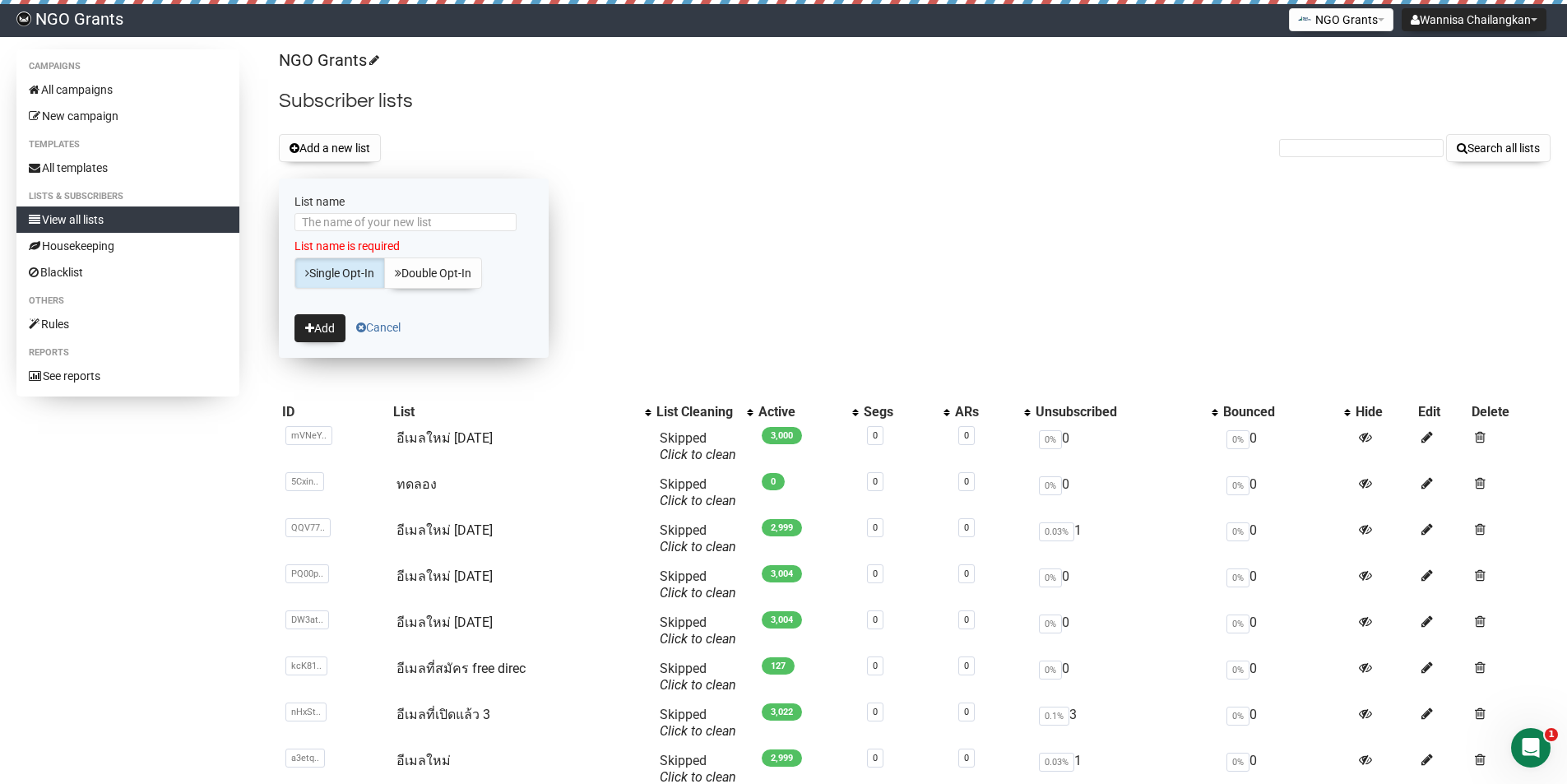
click at [364, 323] on span at bounding box center [361, 327] width 10 height 12
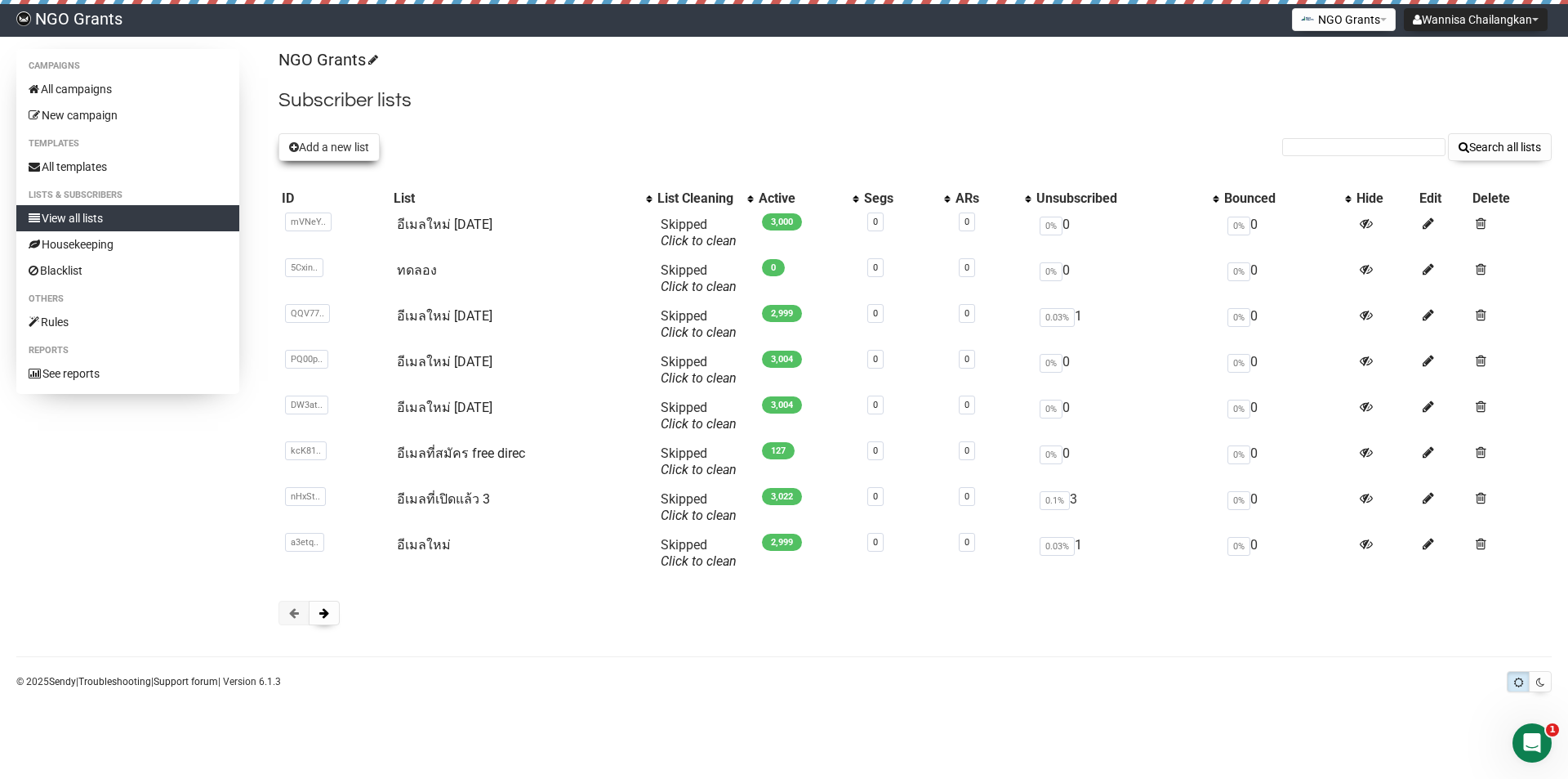
click at [356, 140] on button "Add a new list" at bounding box center [329, 147] width 102 height 28
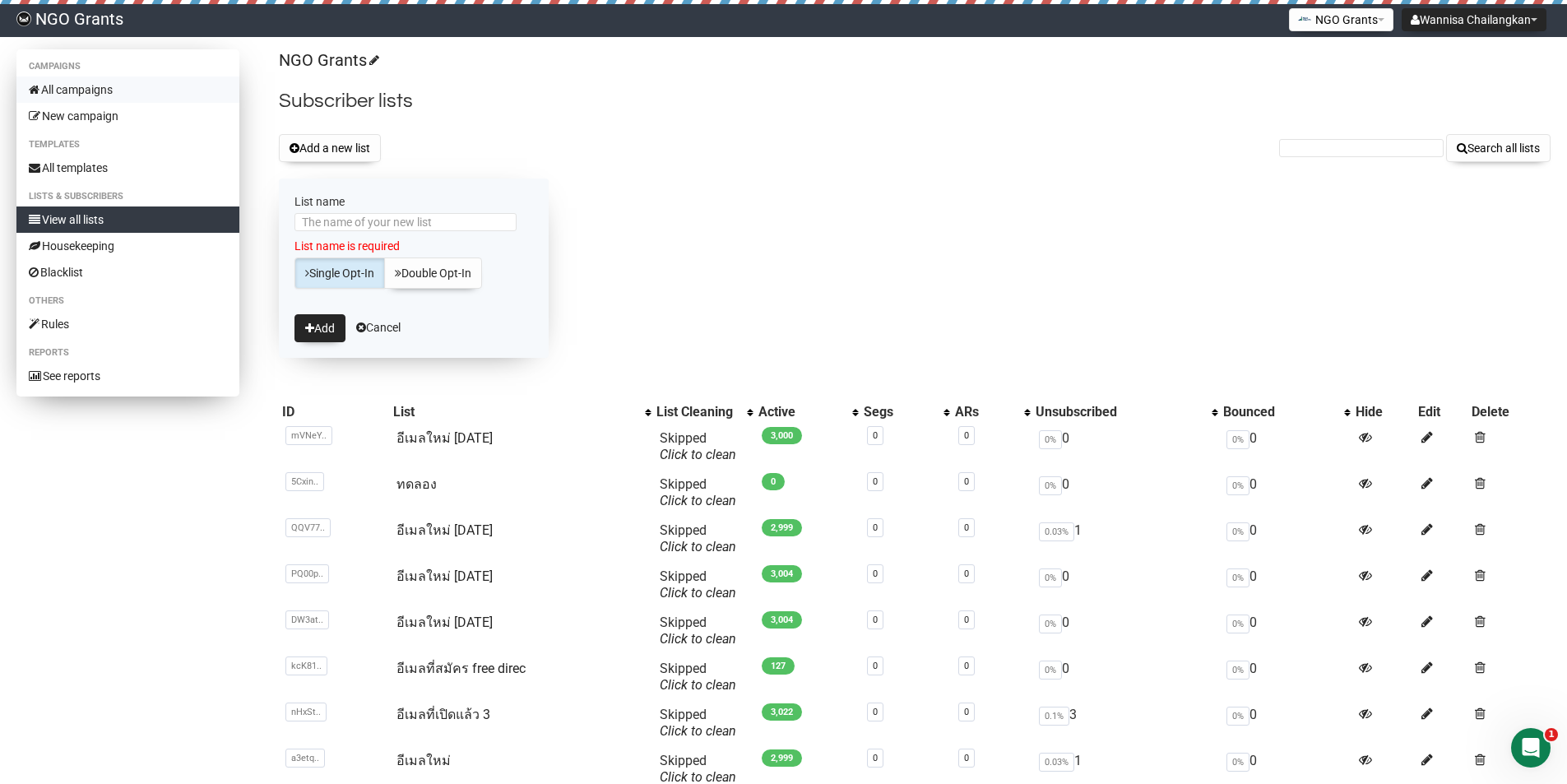
click at [88, 95] on link "All campaigns" at bounding box center [128, 89] width 223 height 26
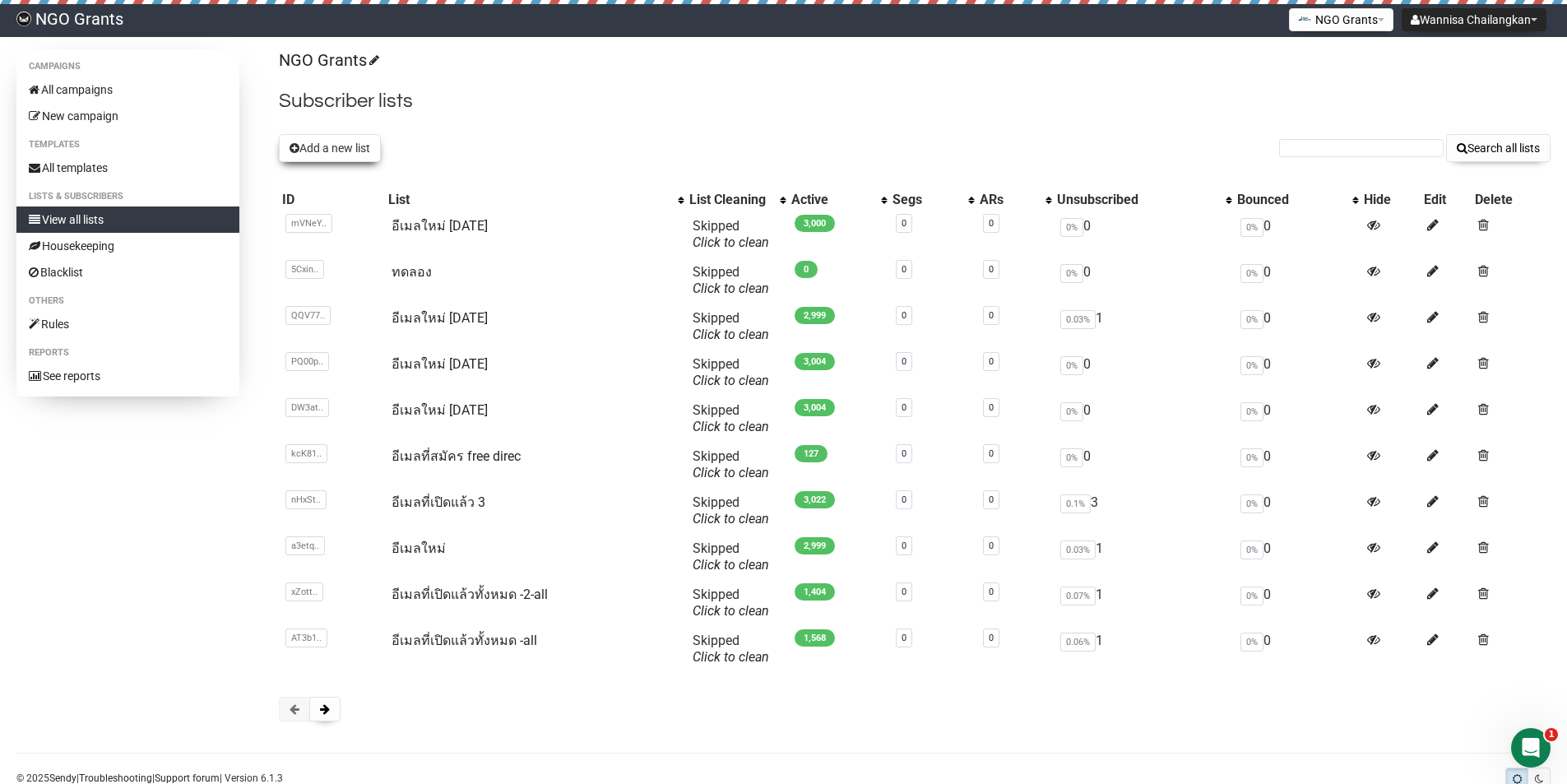
click at [340, 137] on button "Add a new list" at bounding box center [330, 148] width 102 height 28
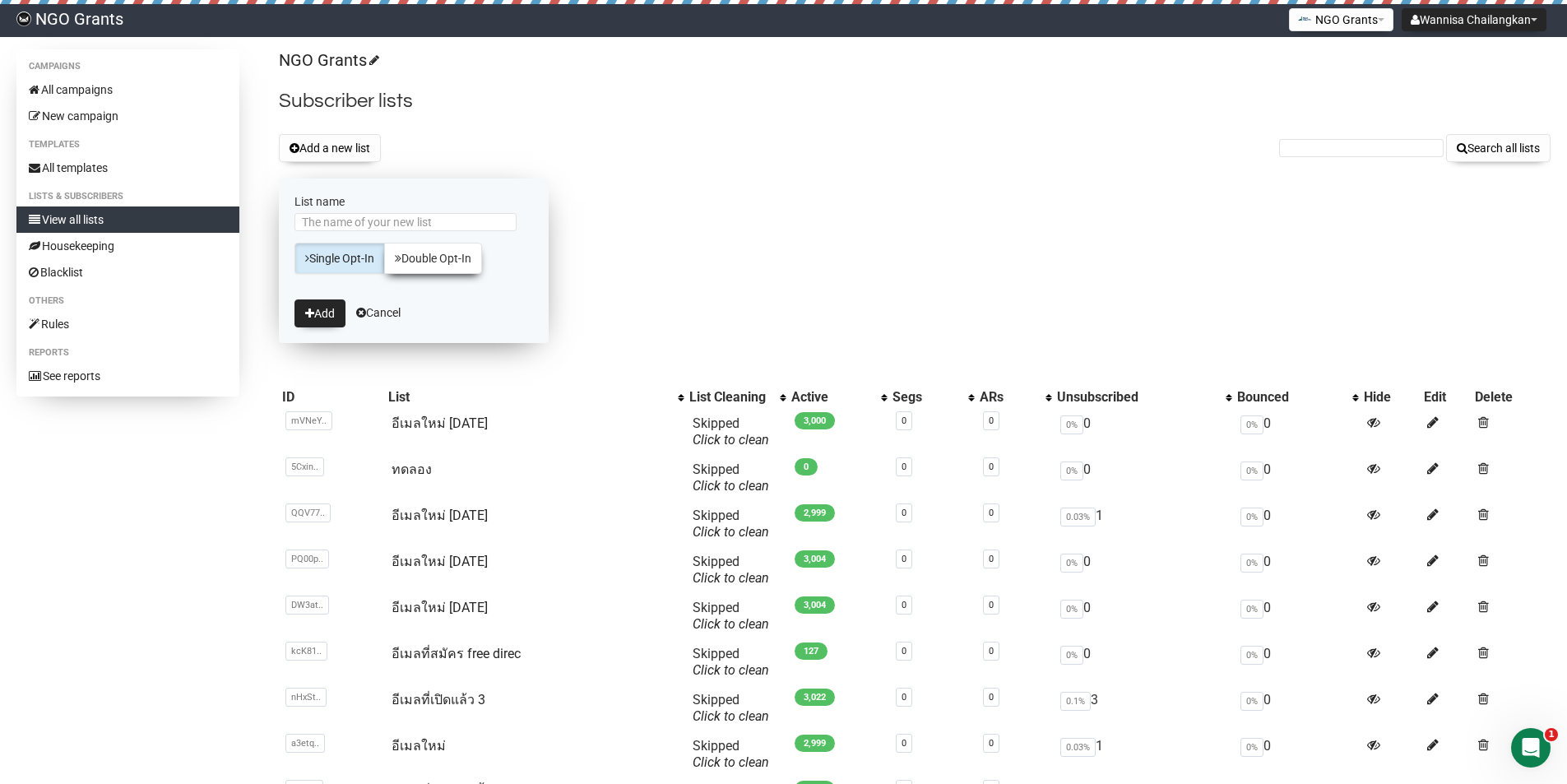
click at [419, 261] on link "Double Opt-In" at bounding box center [433, 258] width 98 height 32
click at [332, 314] on button "Add" at bounding box center [320, 313] width 51 height 28
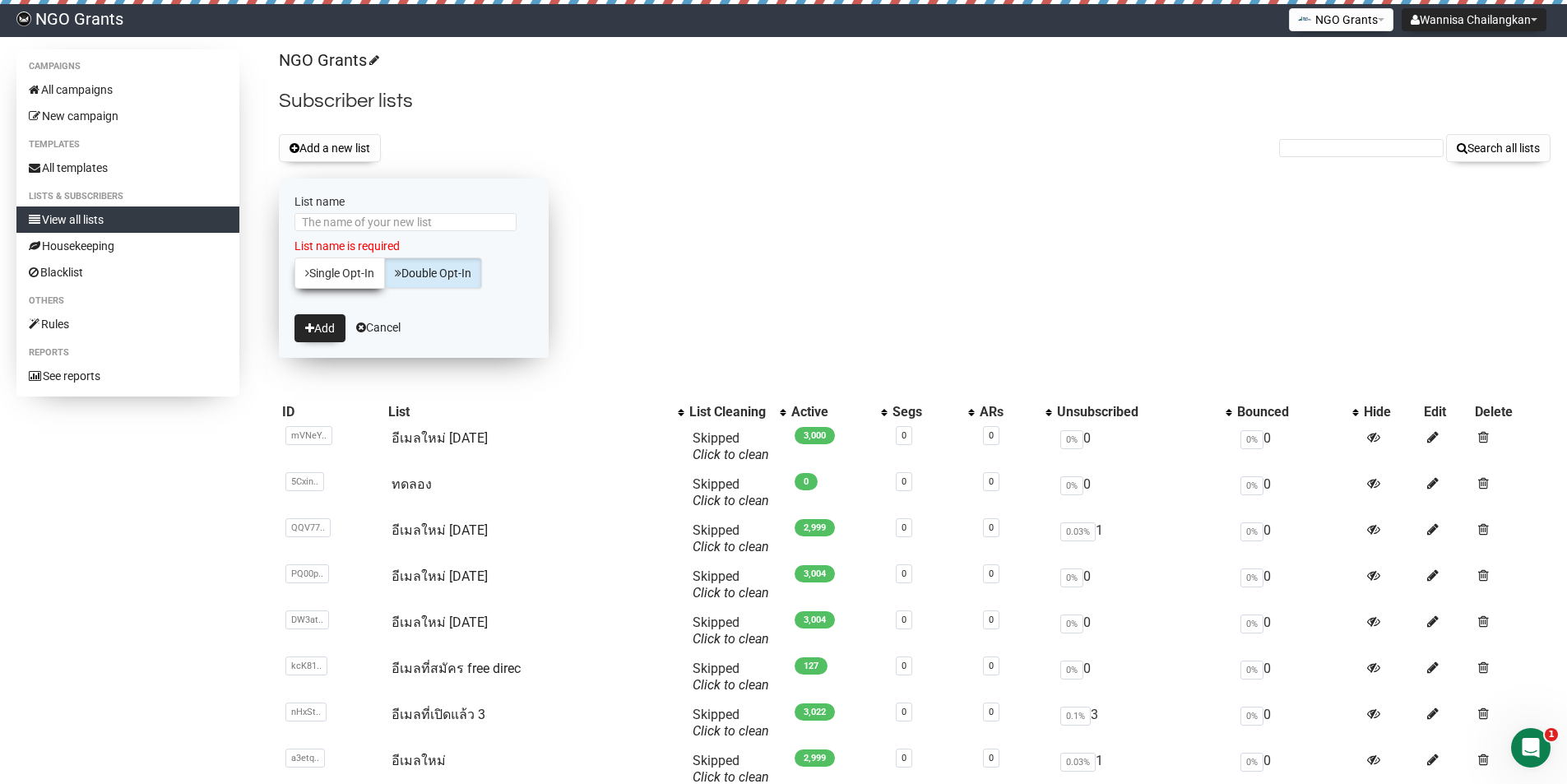
click at [343, 282] on link "Single Opt-In" at bounding box center [340, 272] width 91 height 32
click at [324, 329] on button "Add" at bounding box center [320, 328] width 51 height 28
click at [678, 223] on div "NGO Grants Subscriber lists Add a new list Search all lists List name List name…" at bounding box center [915, 500] width 1272 height 901
click at [355, 157] on button "Add a new list" at bounding box center [330, 148] width 102 height 28
click at [355, 155] on button "Add a new list" at bounding box center [330, 148] width 102 height 28
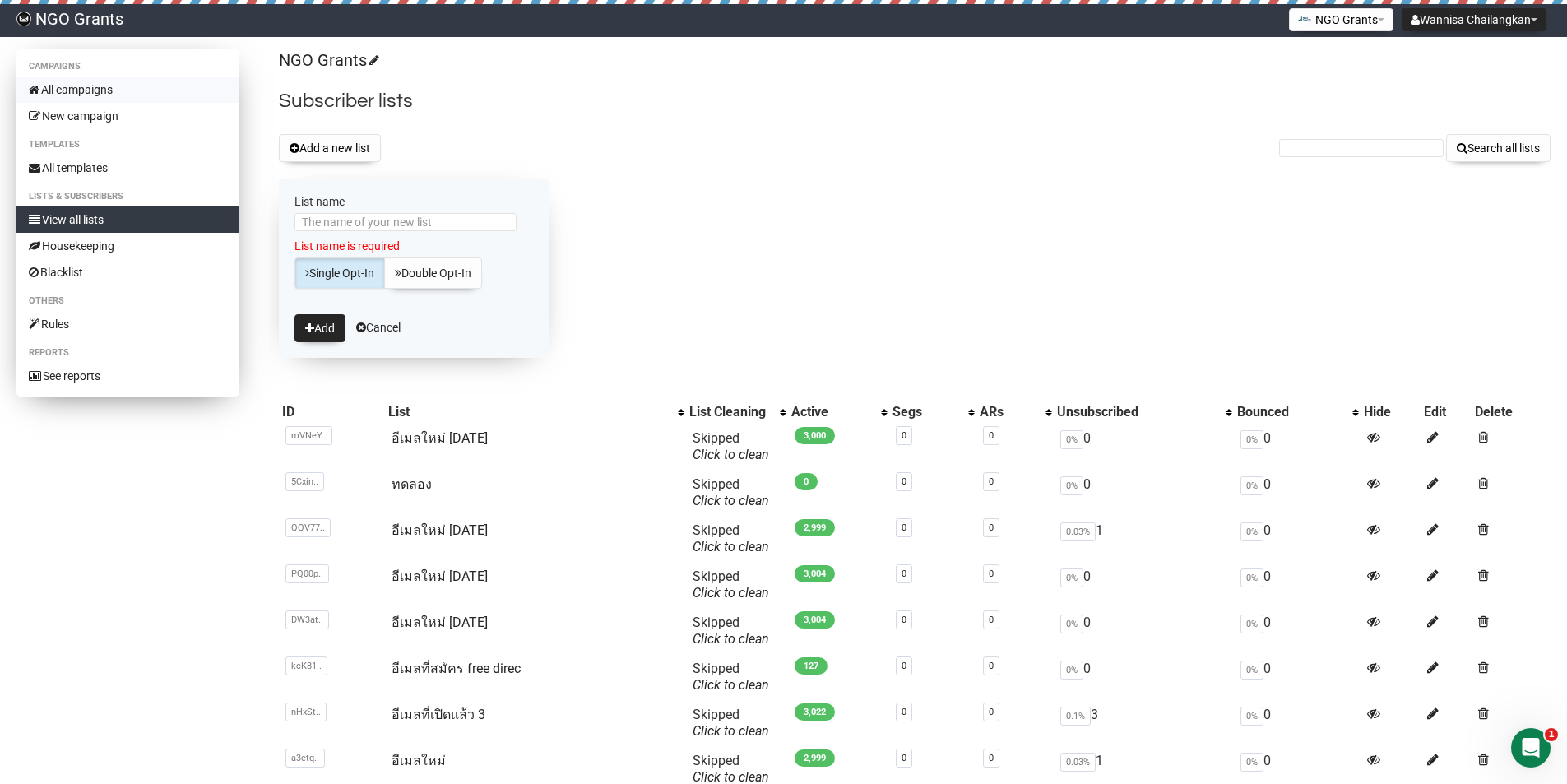
click at [114, 91] on link "All campaigns" at bounding box center [128, 89] width 223 height 26
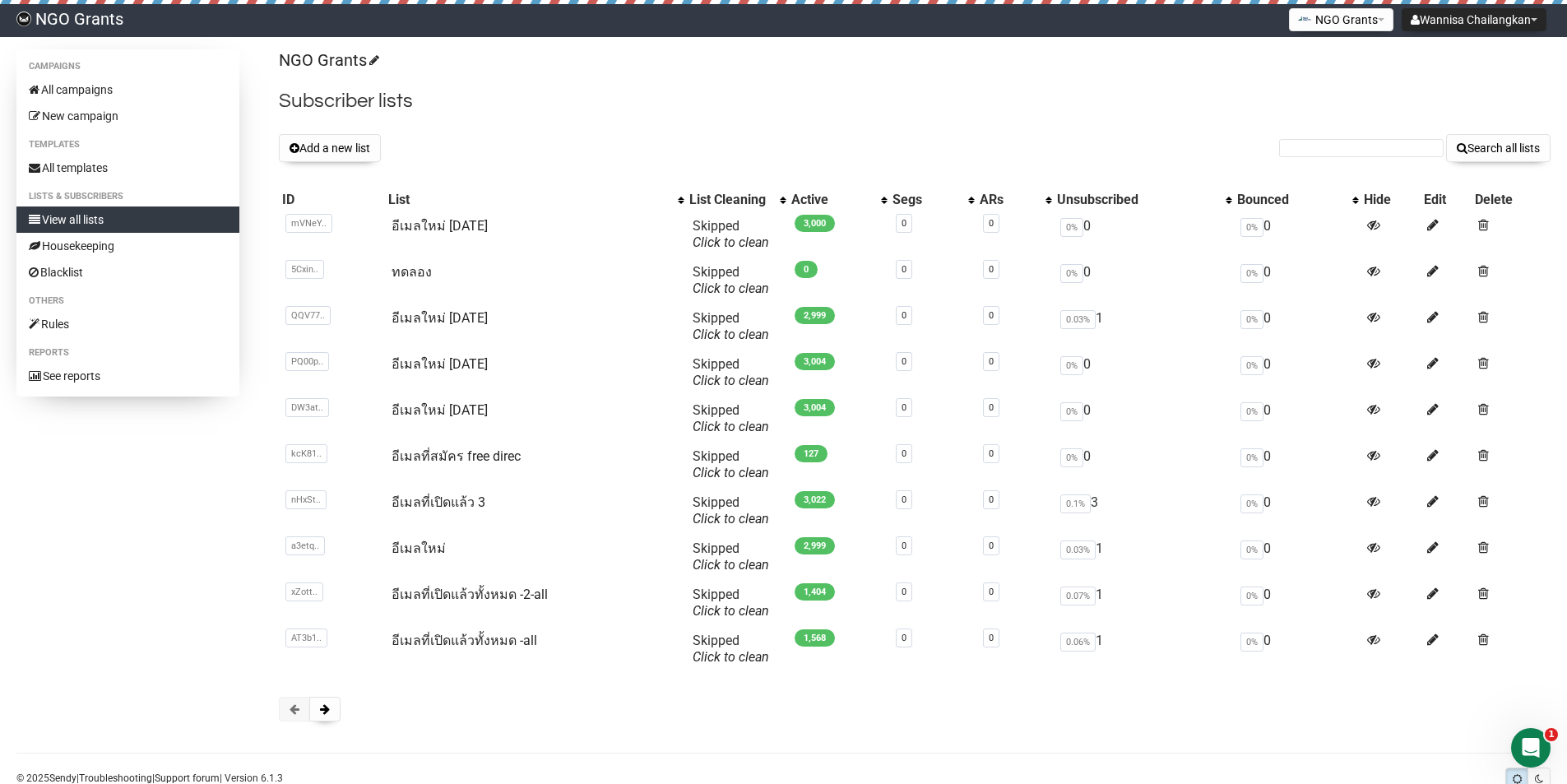
drag, startPoint x: 631, startPoint y: 119, endPoint x: 658, endPoint y: 123, distance: 27.3
click at [634, 119] on div "NGO Grants Subscriber lists Add a new list Search all lists List name Single Op…" at bounding box center [915, 394] width 1272 height 688
drag, startPoint x: 1332, startPoint y: 102, endPoint x: 962, endPoint y: 122, distance: 370.5
click at [962, 122] on div "NGO Grants Subscriber lists Add a new list Search all lists List name Single Op…" at bounding box center [915, 394] width 1272 height 688
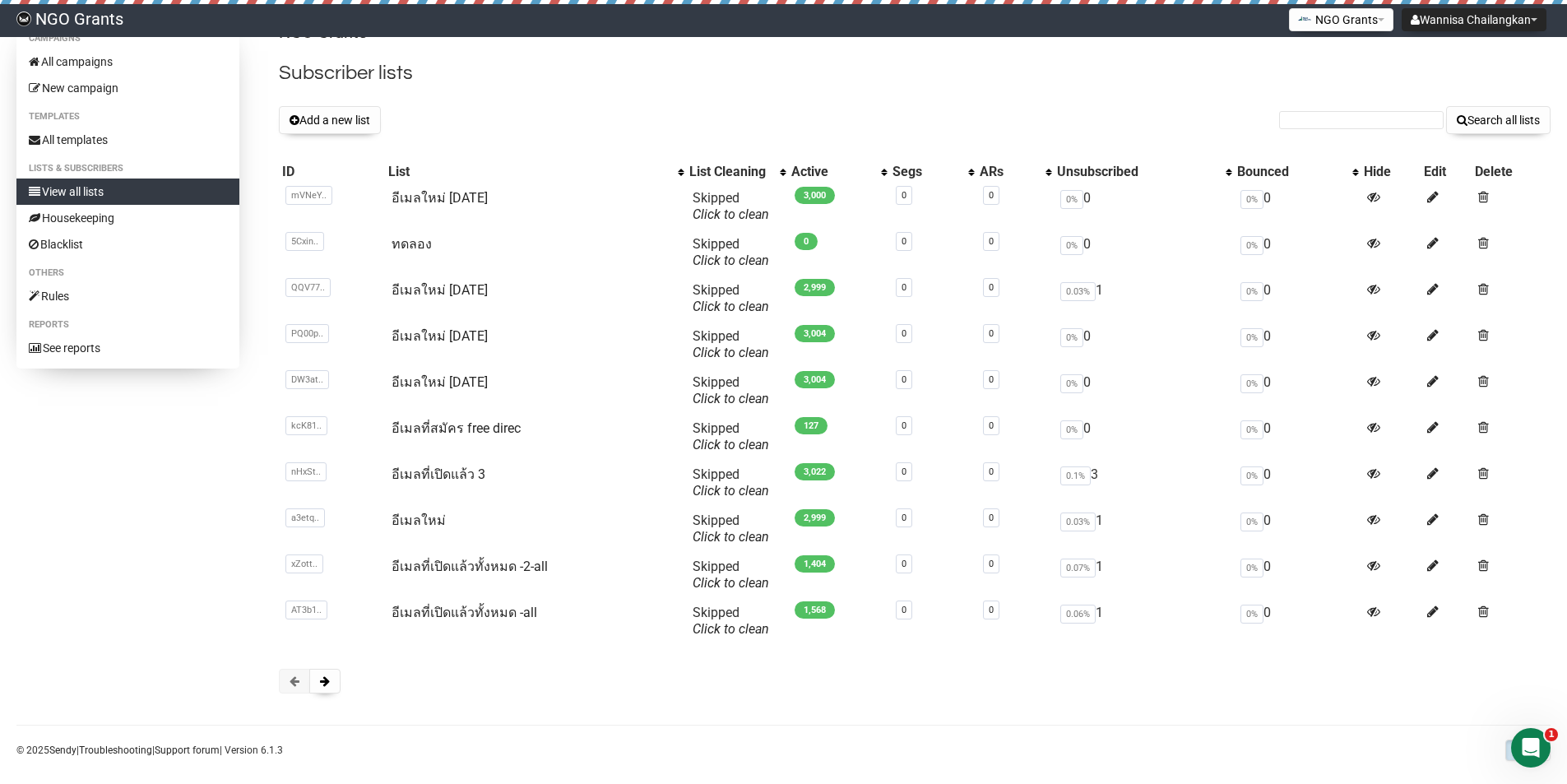
scroll to position [43, 0]
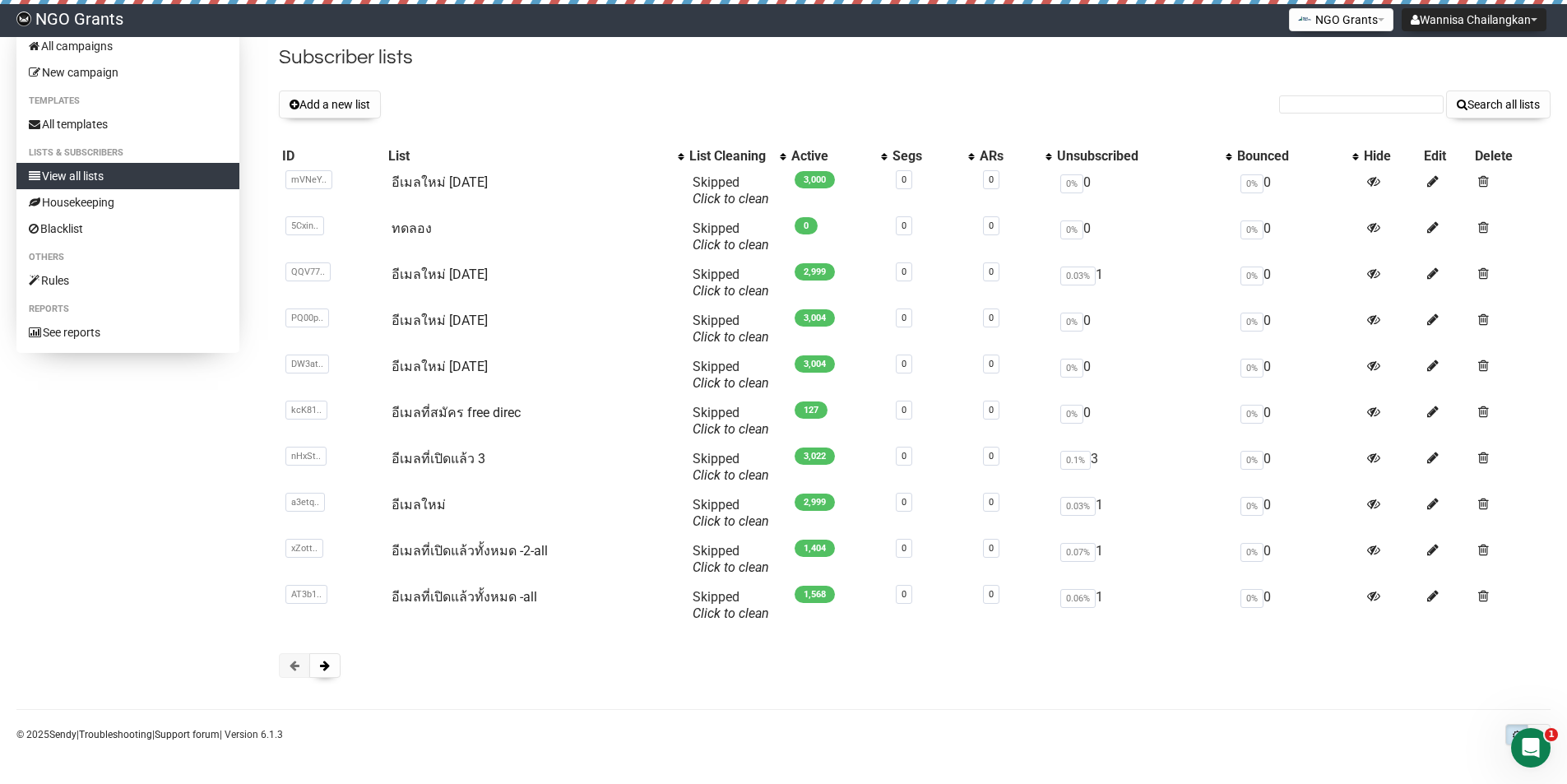
click at [410, 672] on div at bounding box center [915, 664] width 1272 height 24
click at [161, 494] on div "Campaigns All campaigns New campaign Templates All templates Lists & subscriber…" at bounding box center [784, 349] width 1534 height 688
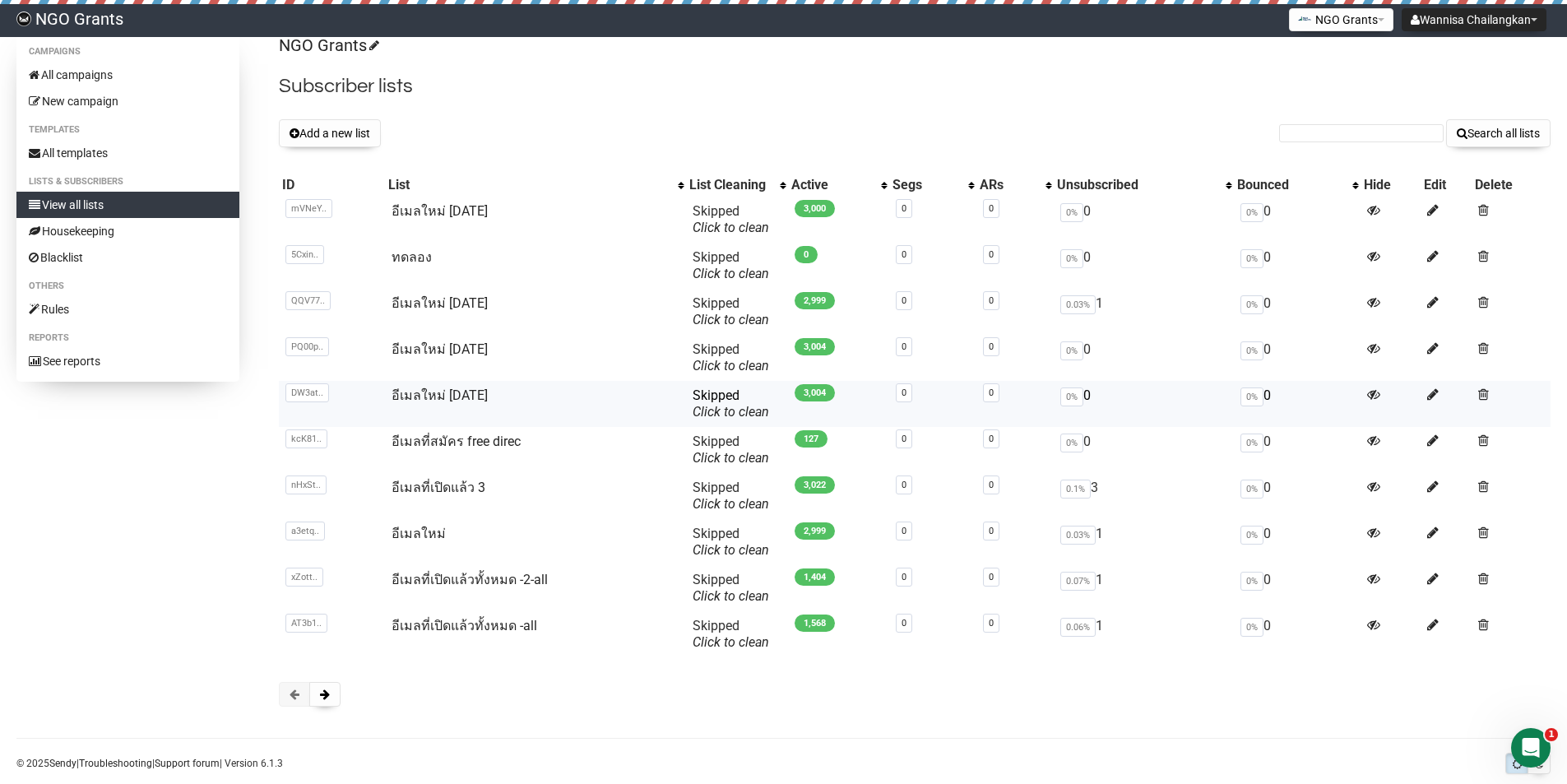
scroll to position [0, 0]
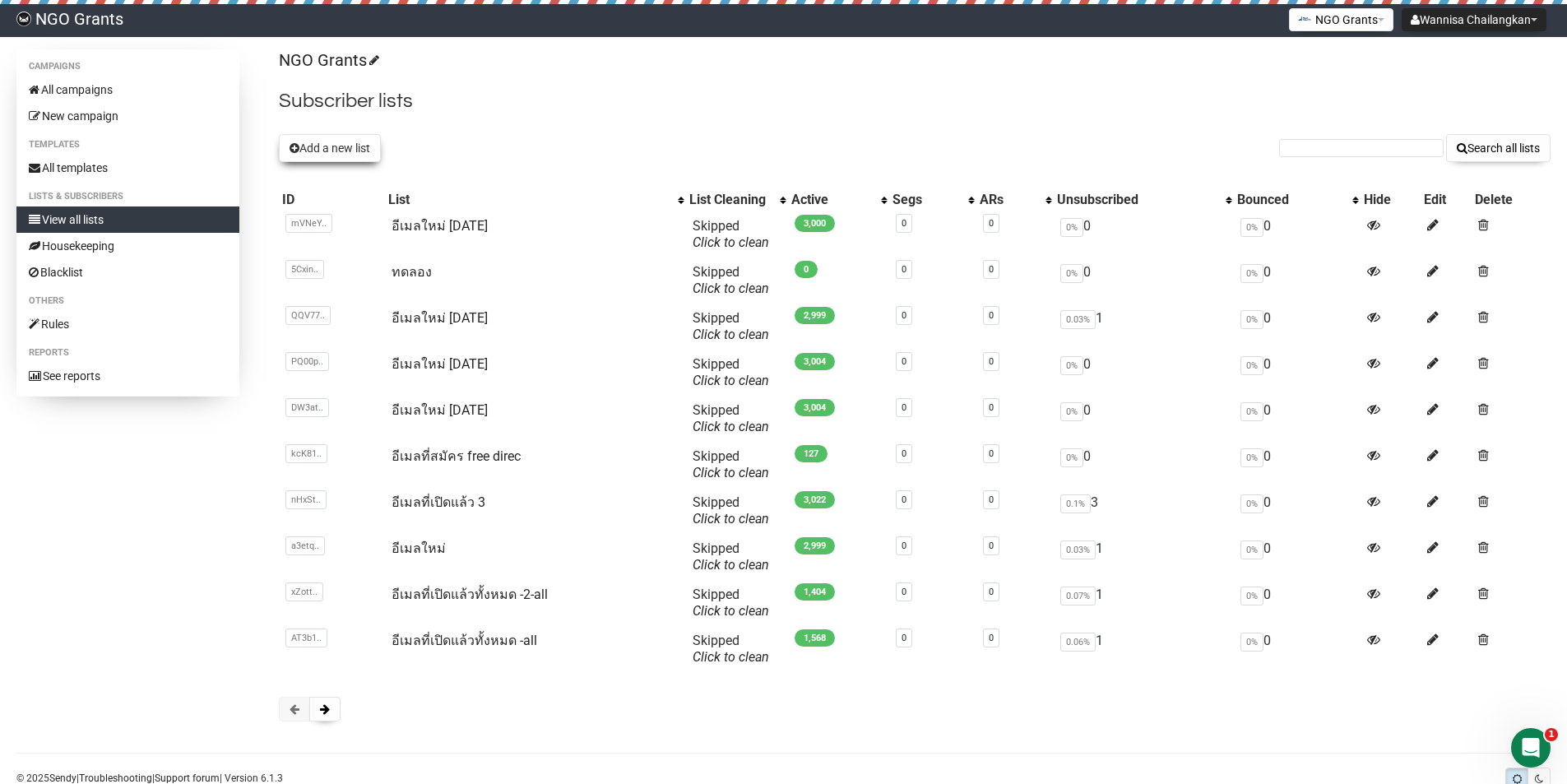
click at [312, 148] on button "Add a new list" at bounding box center [330, 148] width 102 height 28
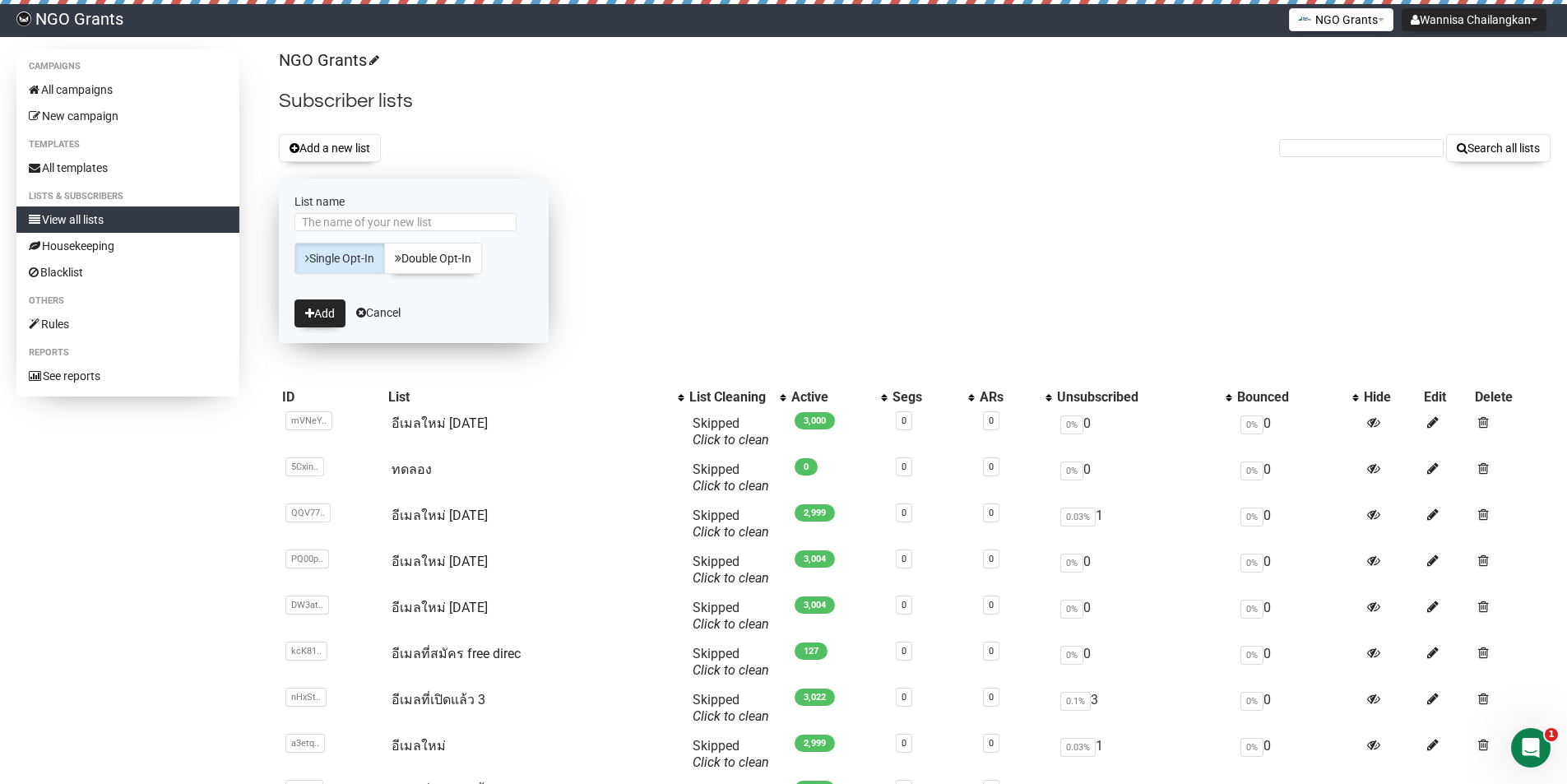
click at [357, 254] on link "Single Opt-In" at bounding box center [340, 258] width 91 height 32
click at [360, 225] on input "List name" at bounding box center [405, 222] width 222 height 18
drag, startPoint x: 394, startPoint y: 224, endPoint x: 385, endPoint y: 229, distance: 10.3
click at [394, 224] on input "List name" at bounding box center [405, 222] width 222 height 18
click at [317, 306] on button "Add" at bounding box center [320, 313] width 51 height 28
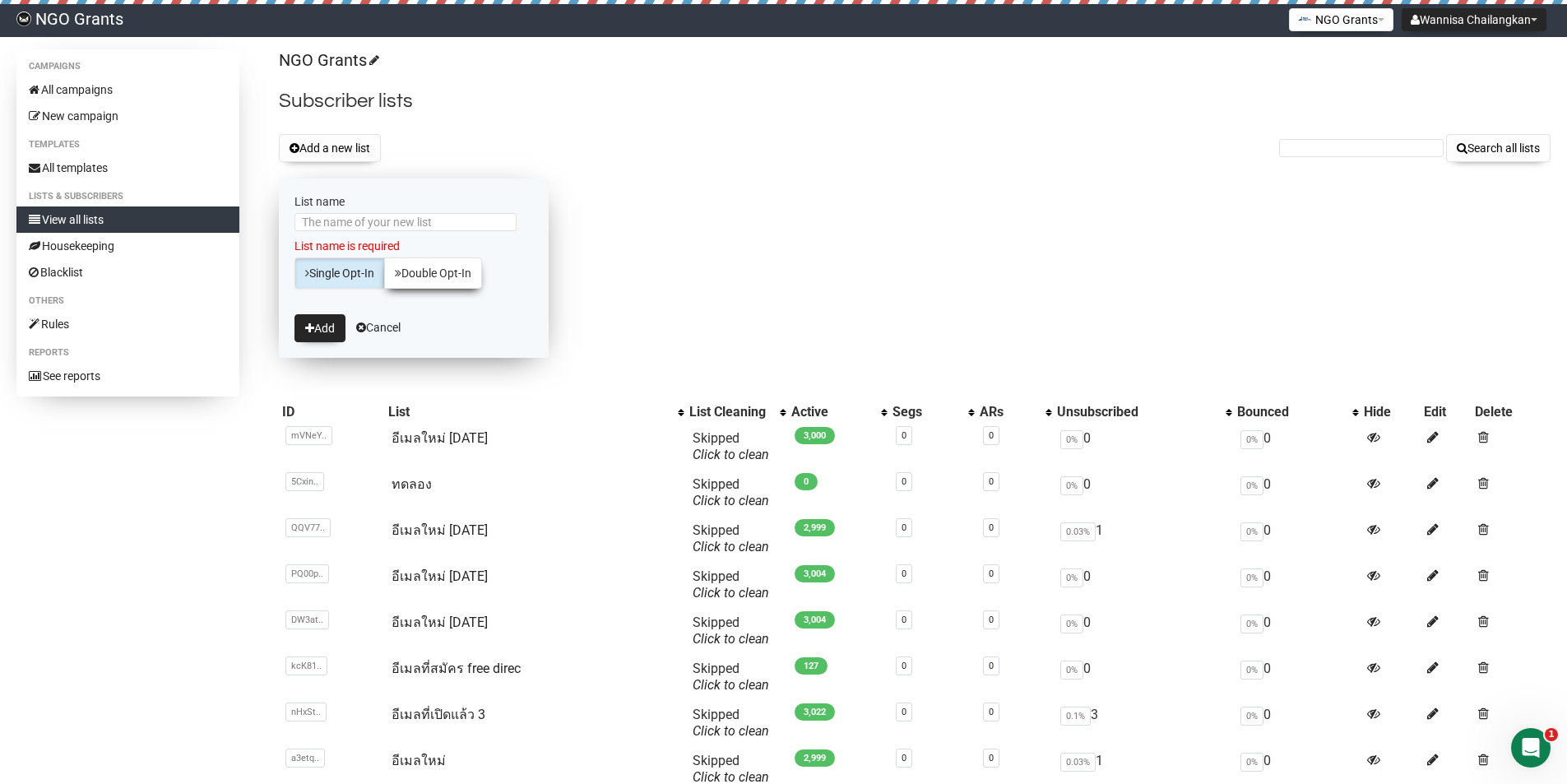
click at [439, 267] on link "Double Opt-In" at bounding box center [433, 272] width 98 height 32
click at [310, 322] on icon "submit" at bounding box center [310, 328] width 9 height 12
click at [313, 322] on icon "submit" at bounding box center [310, 328] width 9 height 12
drag, startPoint x: 319, startPoint y: 322, endPoint x: 325, endPoint y: 304, distance: 19.0
click at [320, 320] on button "Add" at bounding box center [320, 328] width 51 height 28
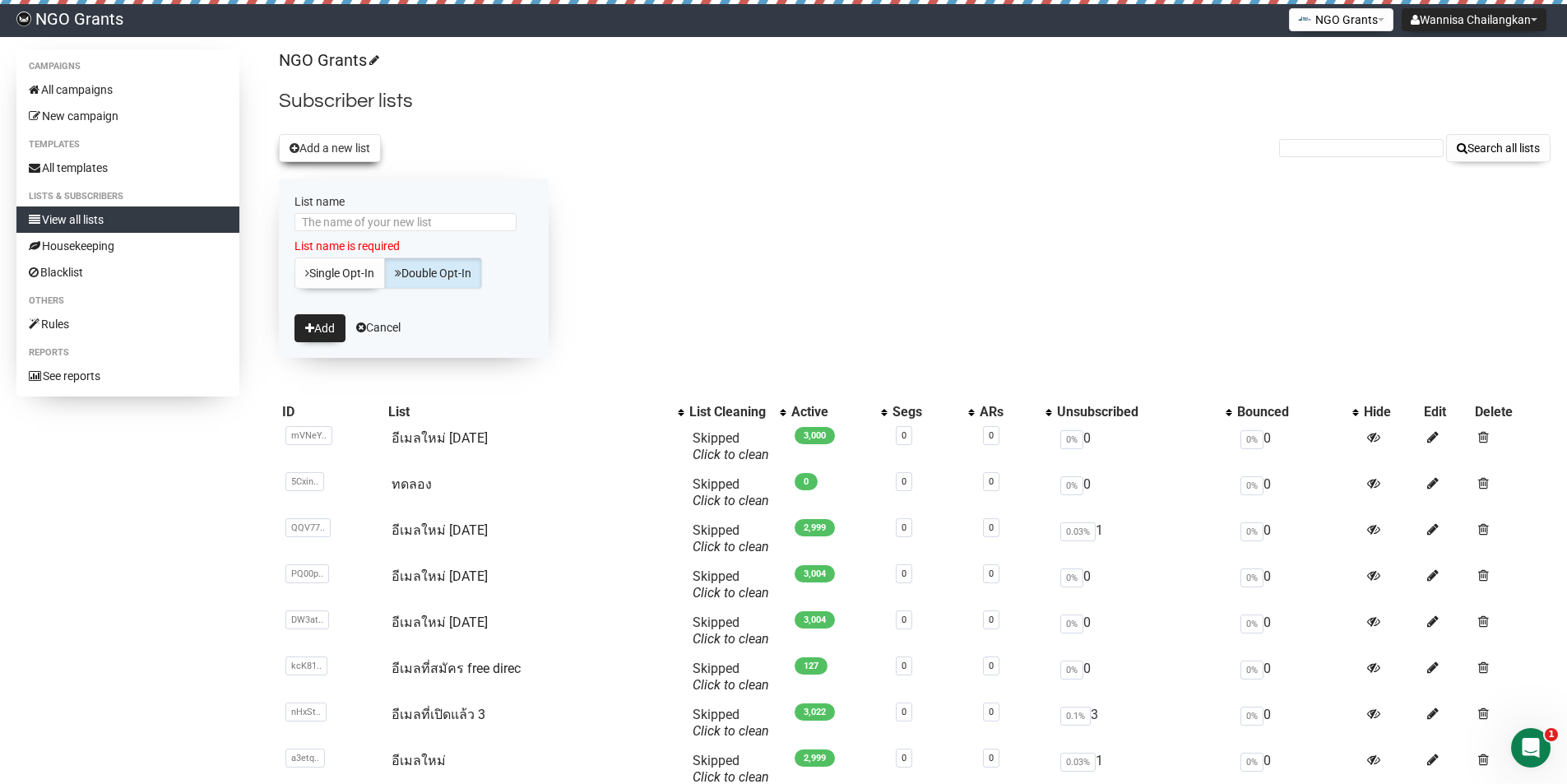
click at [341, 157] on button "Add a new list" at bounding box center [330, 148] width 102 height 28
click at [374, 331] on link "Cancel" at bounding box center [378, 327] width 44 height 14
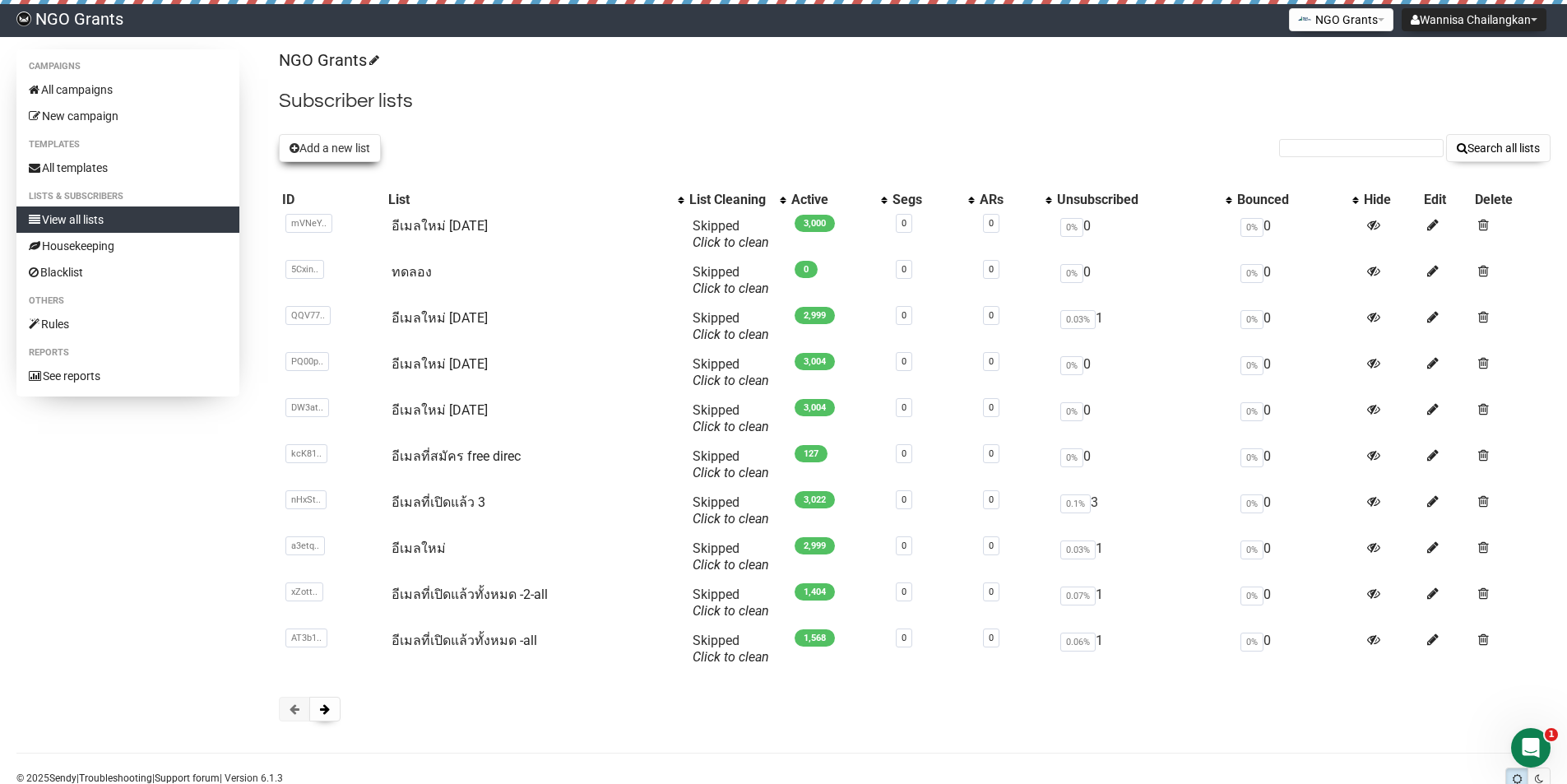
click at [353, 152] on button "Add a new list" at bounding box center [330, 148] width 102 height 28
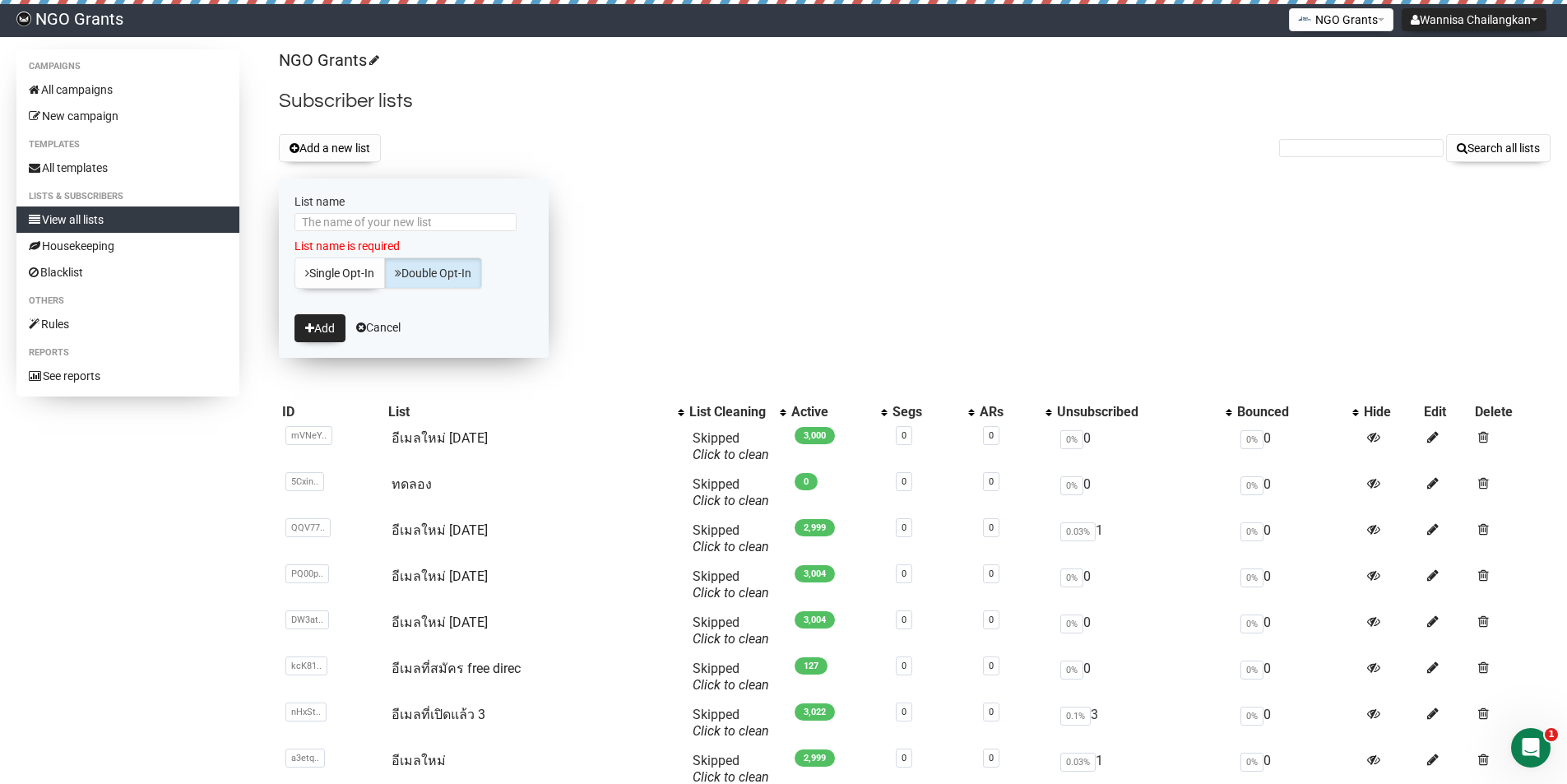
click at [443, 270] on link "Double Opt-In" at bounding box center [433, 272] width 98 height 32
click at [322, 325] on button "Add" at bounding box center [320, 328] width 51 height 28
click at [346, 227] on input "List name" at bounding box center [405, 222] width 222 height 18
type input "member_care1@avodafoundation.org"
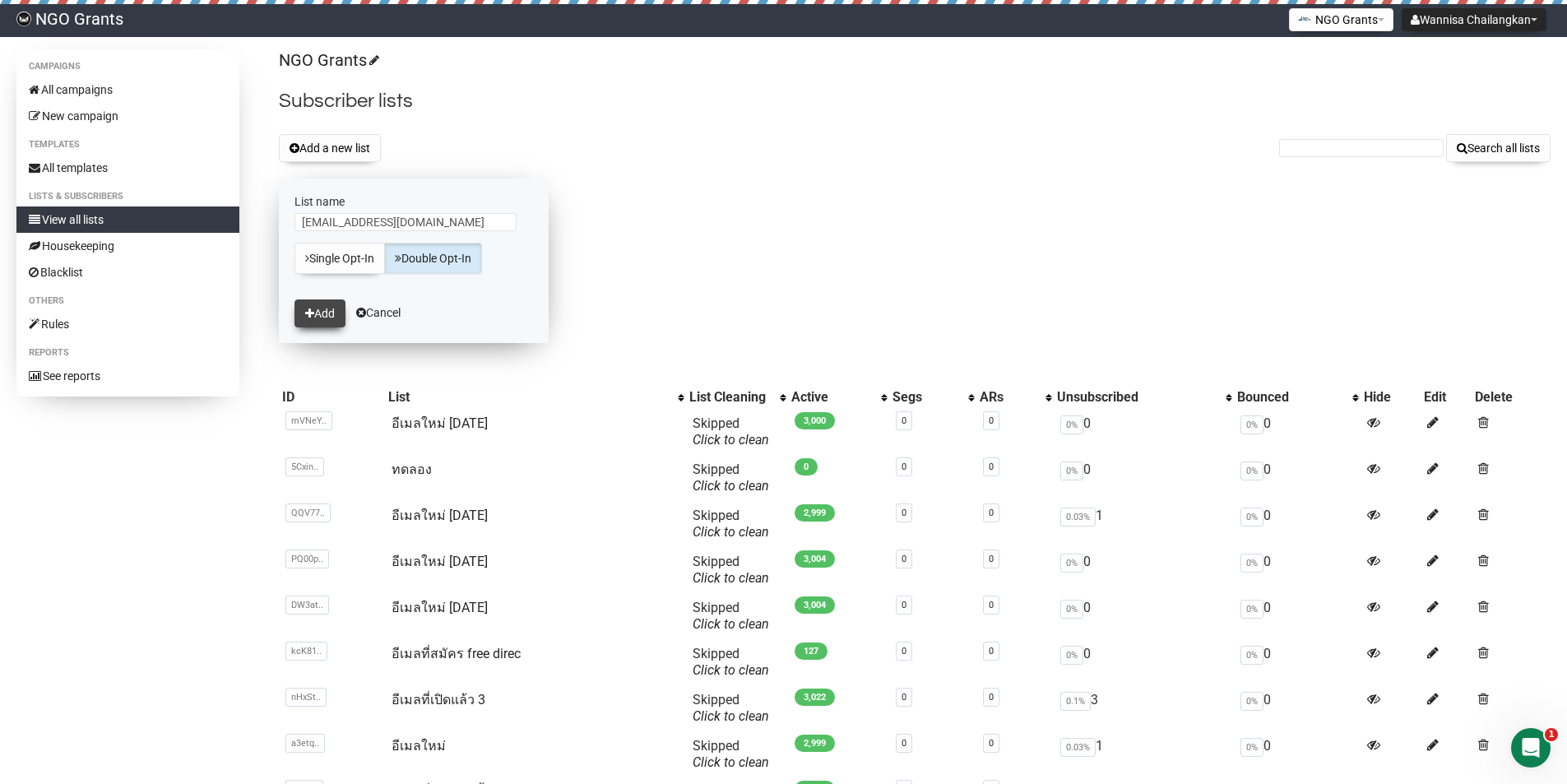
click at [329, 319] on button "Add" at bounding box center [320, 313] width 51 height 28
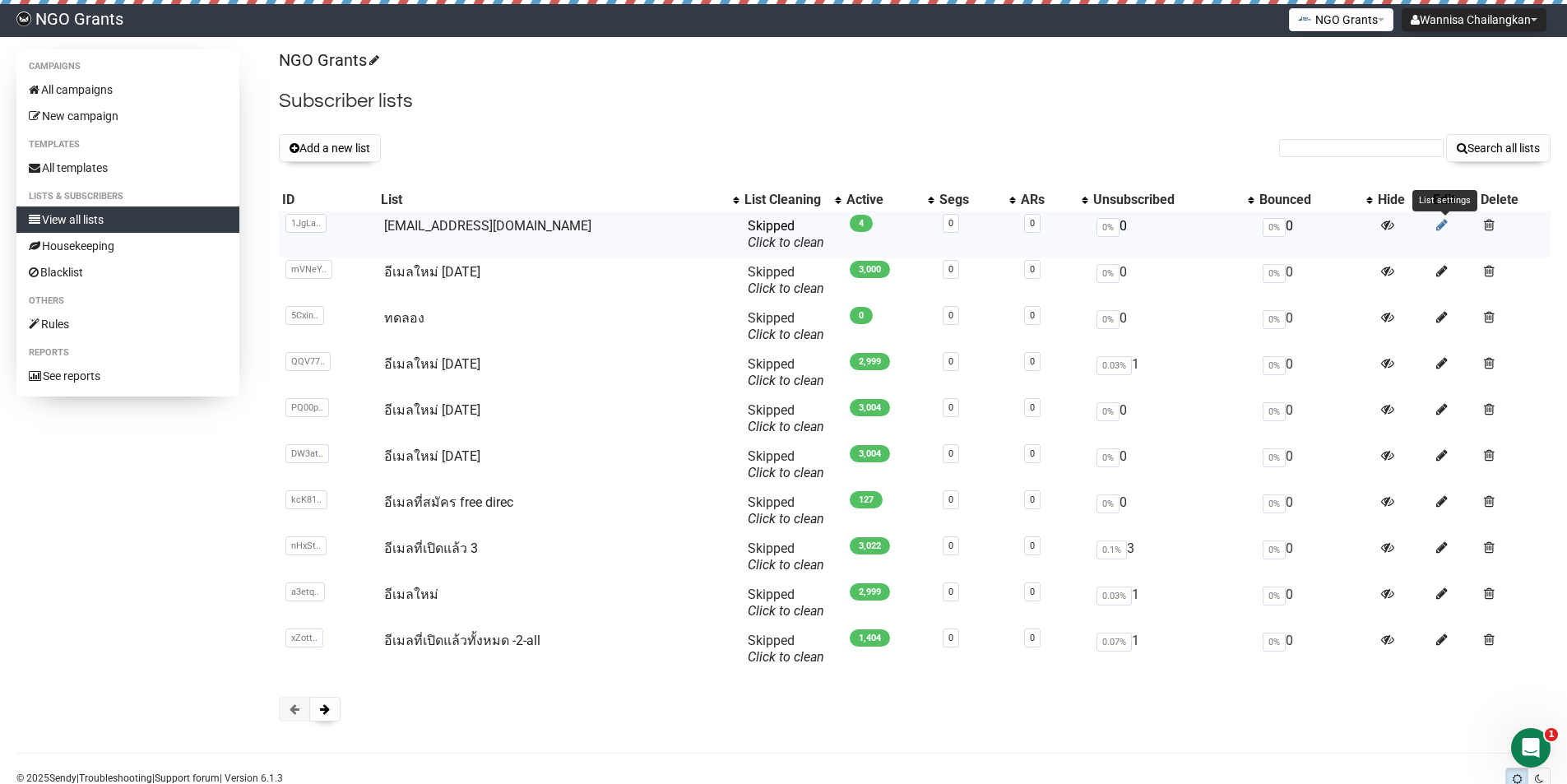
click at [1440, 232] on link at bounding box center [1442, 225] width 12 height 15
click at [1442, 223] on icon at bounding box center [1442, 225] width 12 height 14
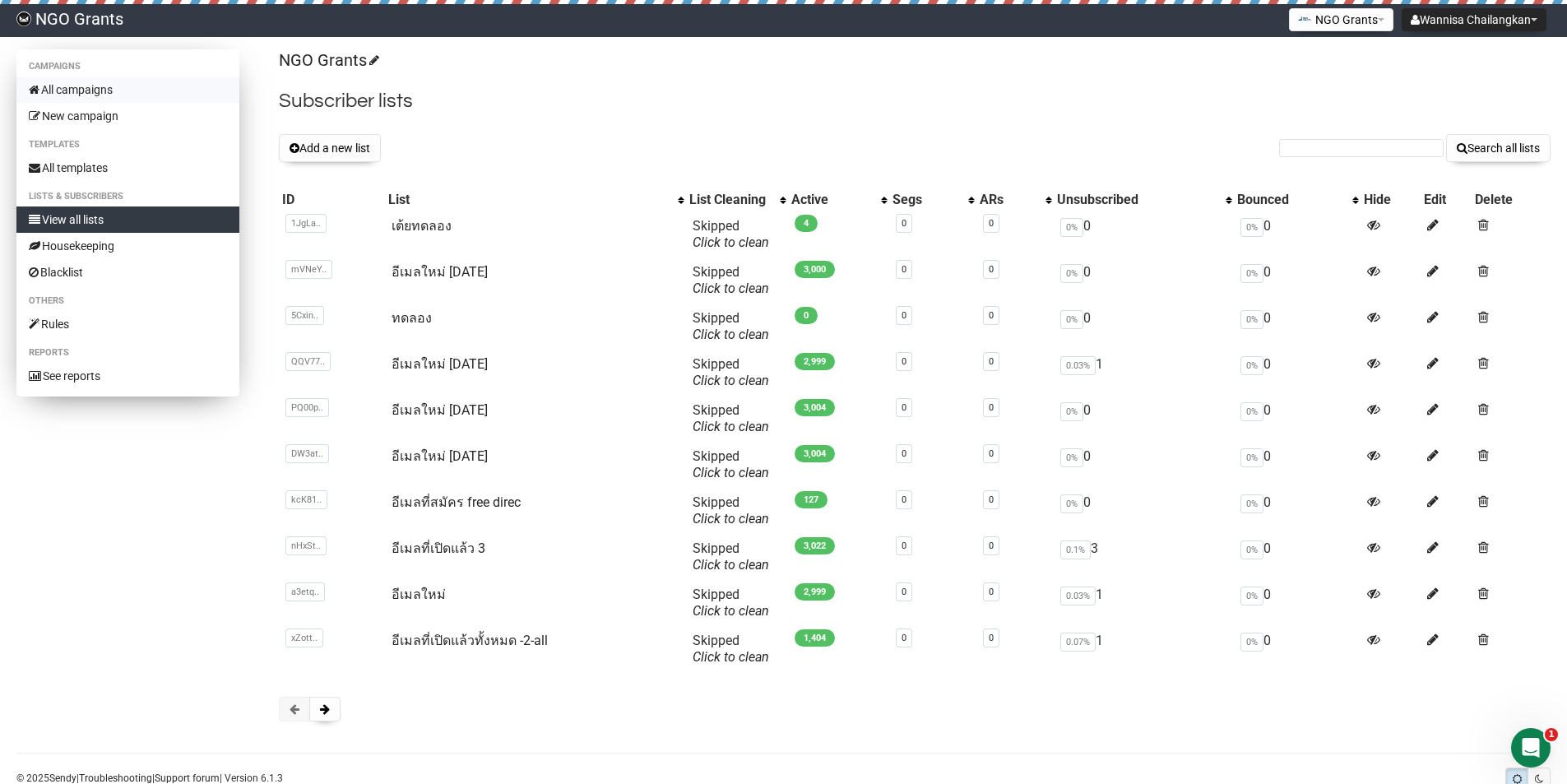
click at [76, 87] on link "All campaigns" at bounding box center [128, 89] width 223 height 26
